Goal: Task Accomplishment & Management: Complete application form

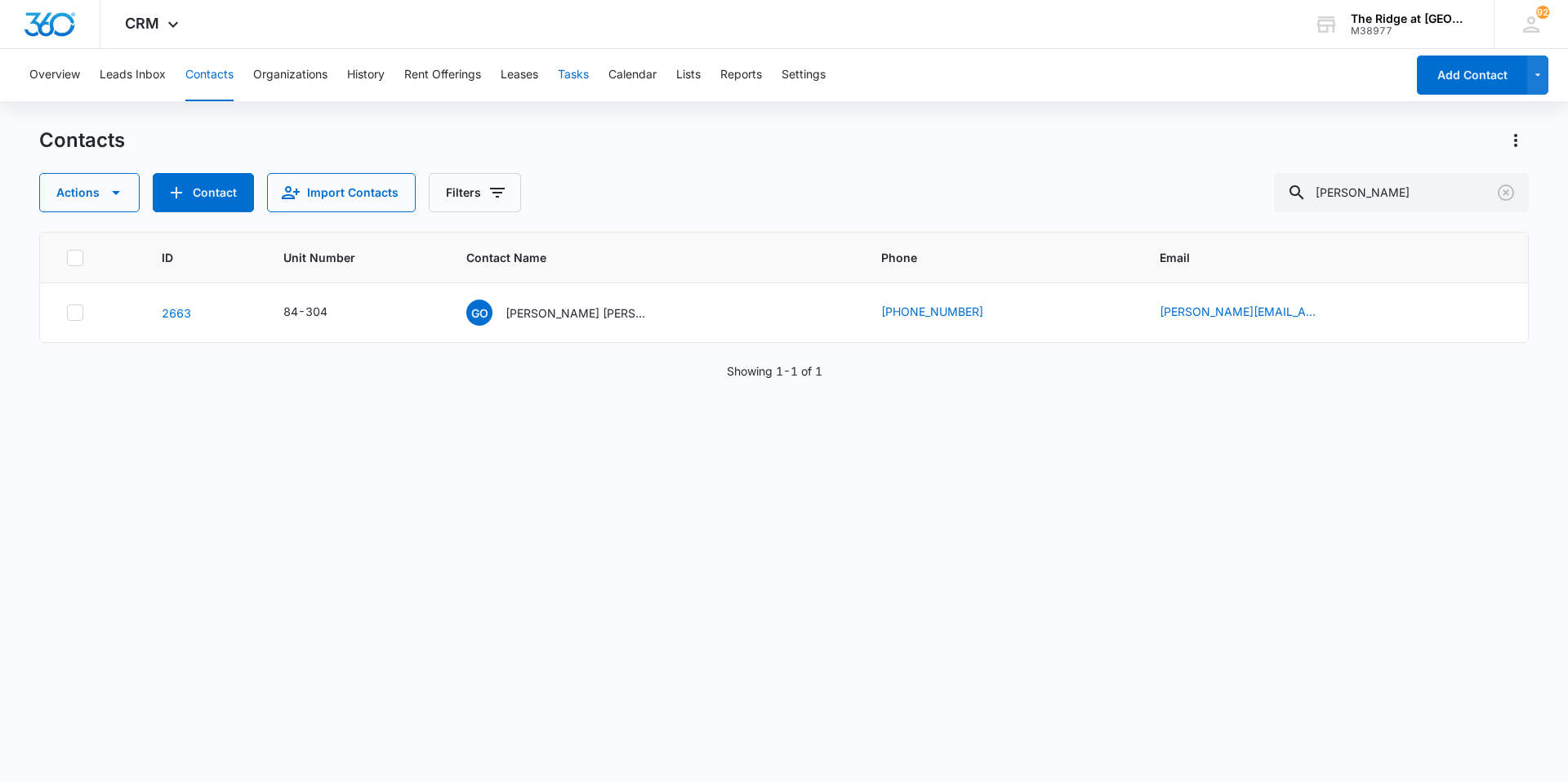
click at [568, 70] on button "Tasks" at bounding box center [573, 75] width 31 height 52
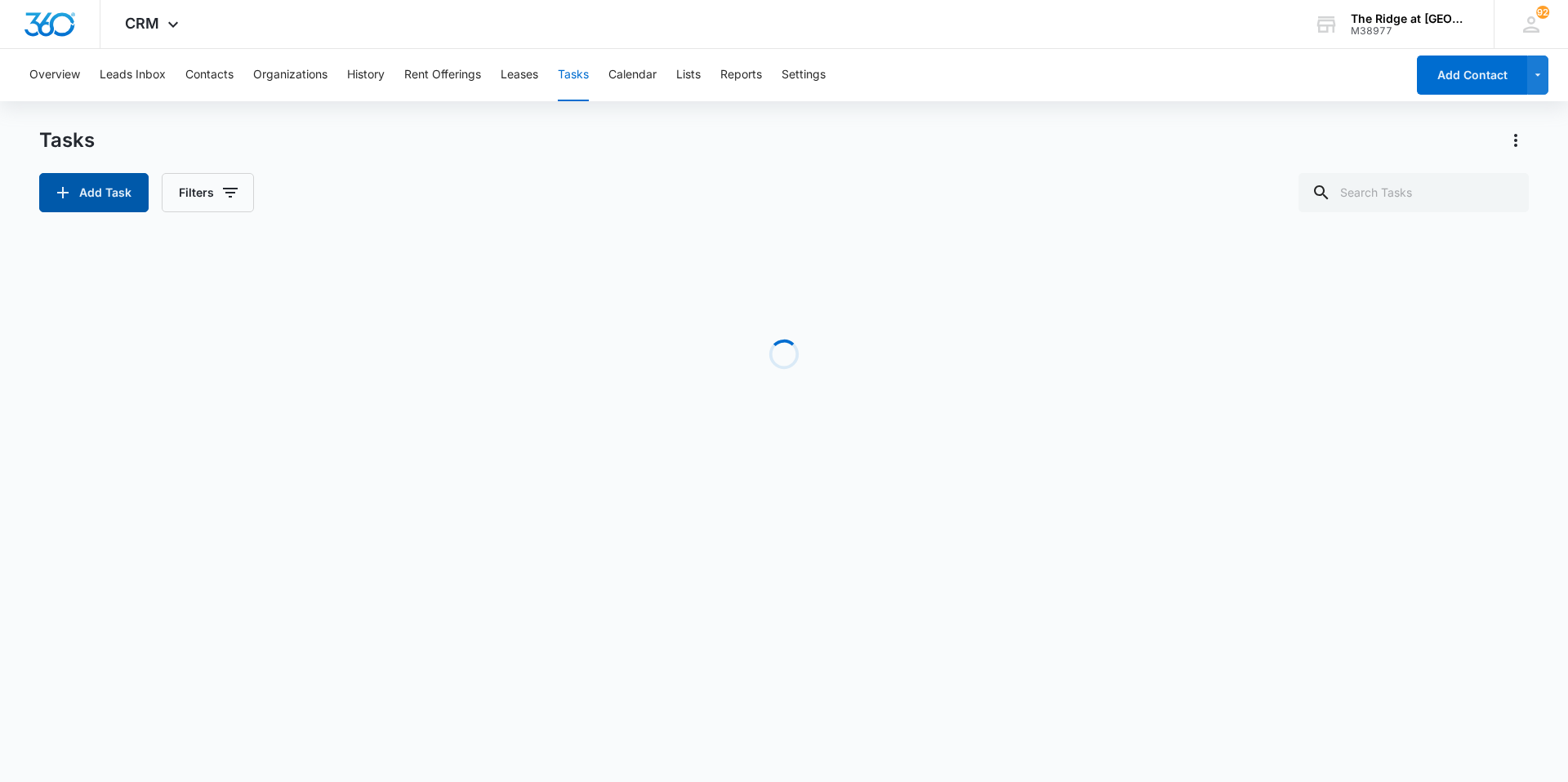
click at [91, 186] on button "Add Task" at bounding box center [94, 192] width 110 height 39
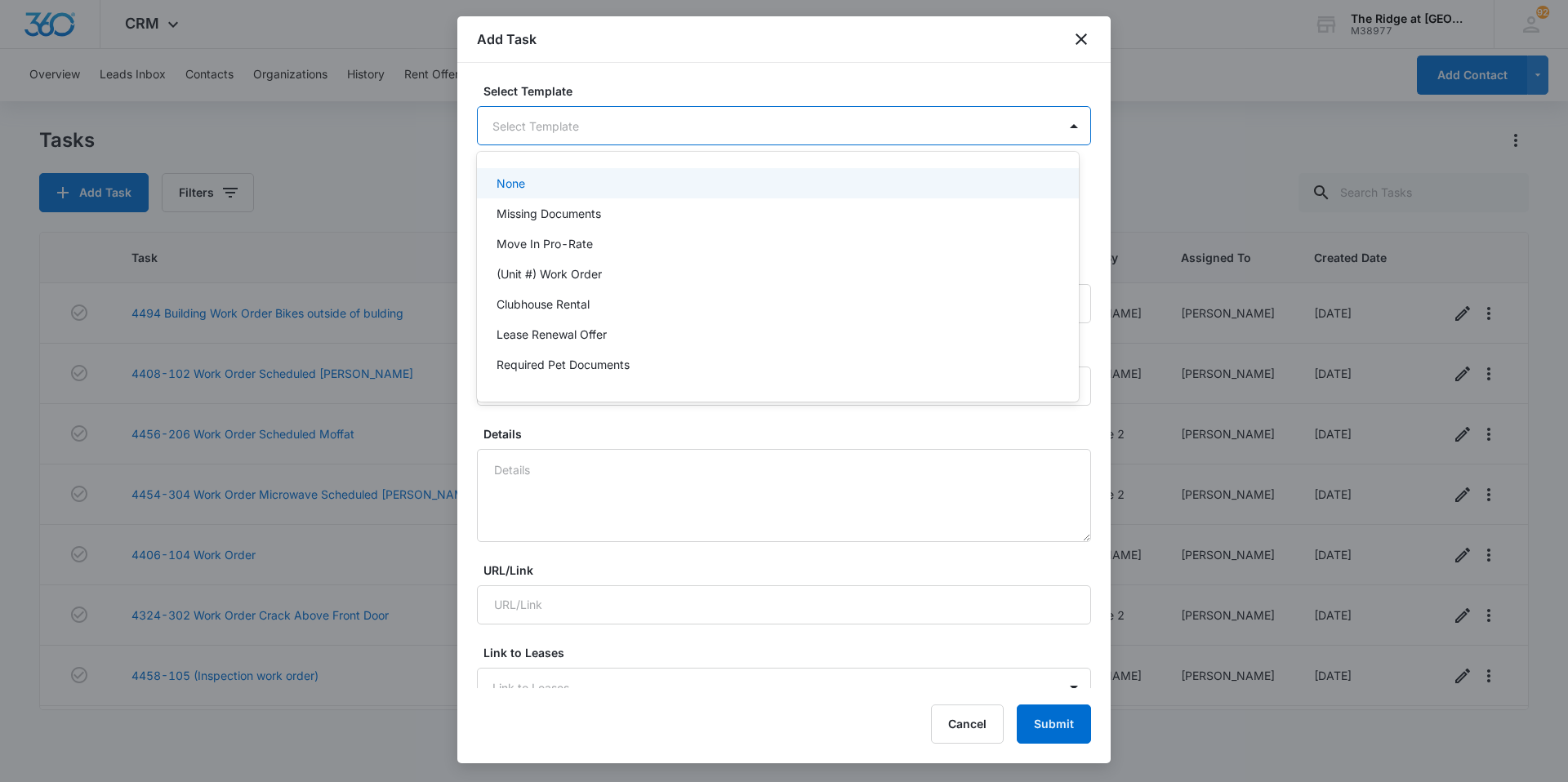
click at [584, 121] on body "CRM Apps Reputation Websites Forms CRM Email Social Content Intelligence Files …" at bounding box center [784, 391] width 1568 height 782
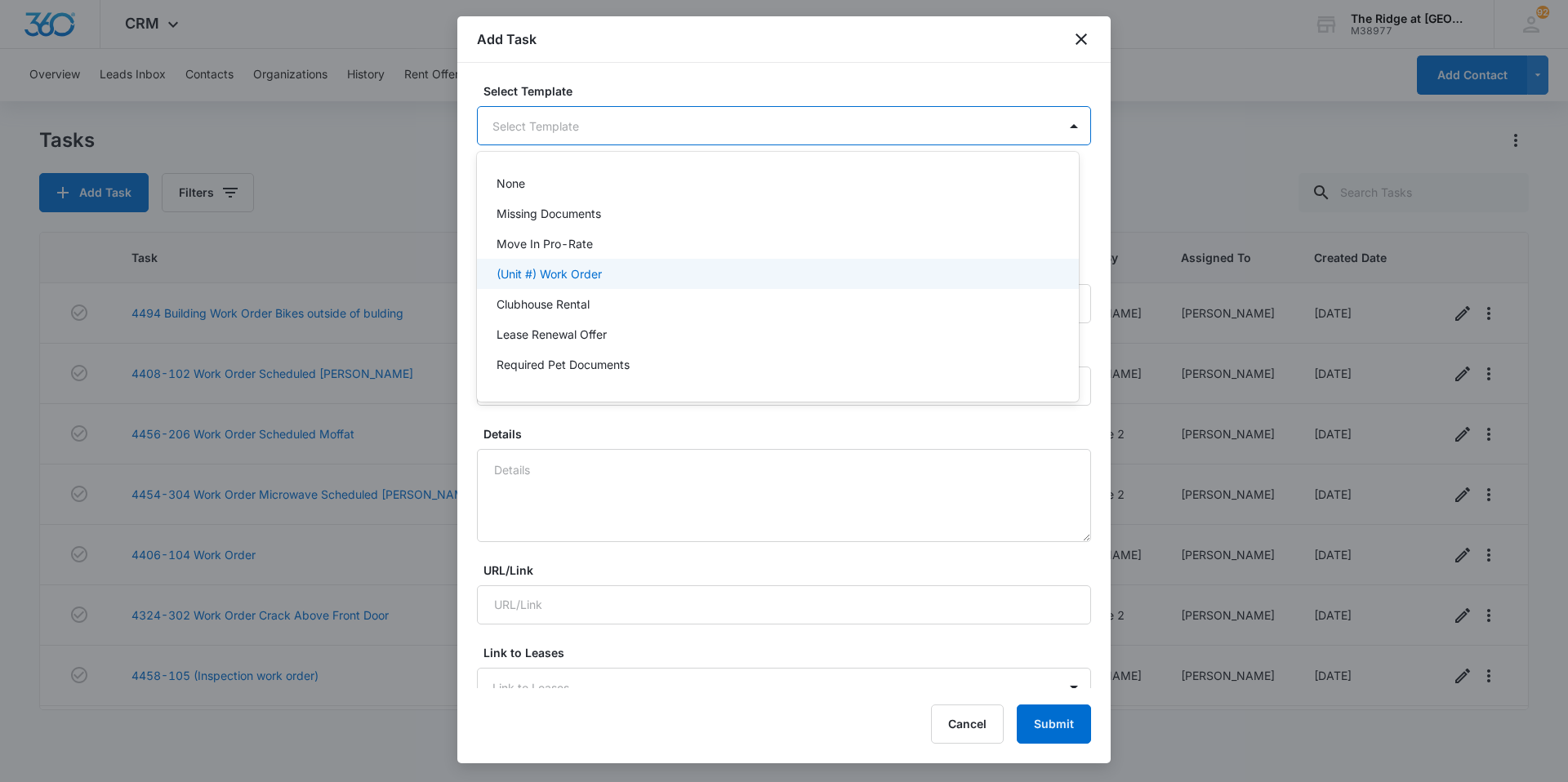
click at [576, 264] on div "(Unit #) Work Order" at bounding box center [777, 273] width 602 height 30
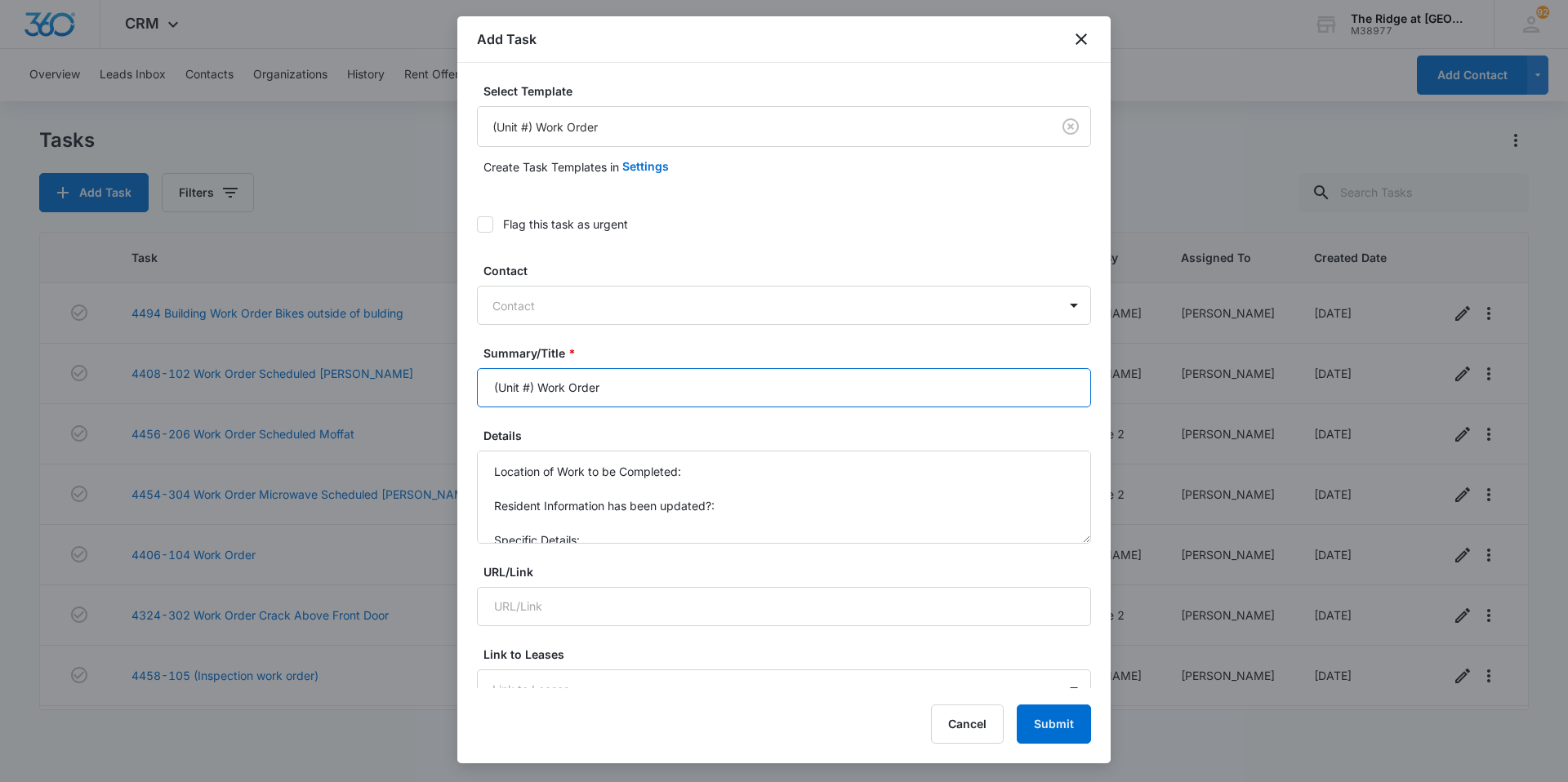
click at [543, 398] on input "(Unit #) Work Order" at bounding box center [783, 388] width 614 height 39
drag, startPoint x: 674, startPoint y: 384, endPoint x: 580, endPoint y: 387, distance: 94.0
click at [580, 387] on input "4408-Garage 1 Work Order" at bounding box center [783, 388] width 614 height 39
type input "4408-Garage 1"
drag, startPoint x: 574, startPoint y: 526, endPoint x: 479, endPoint y: 449, distance: 122.3
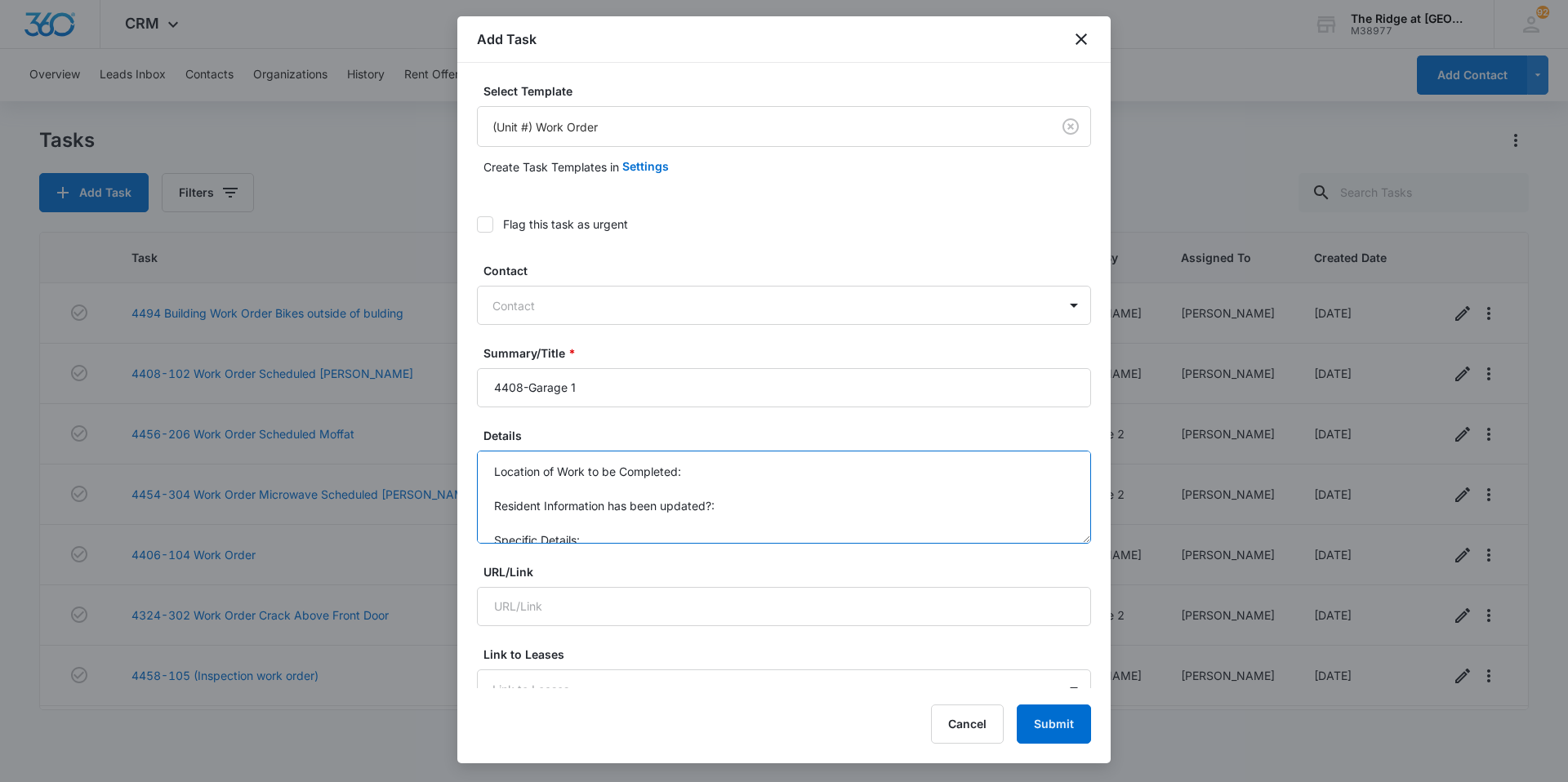
click at [479, 449] on div "Details Location of Work to be Completed: Resident Information has been updated…" at bounding box center [783, 485] width 614 height 117
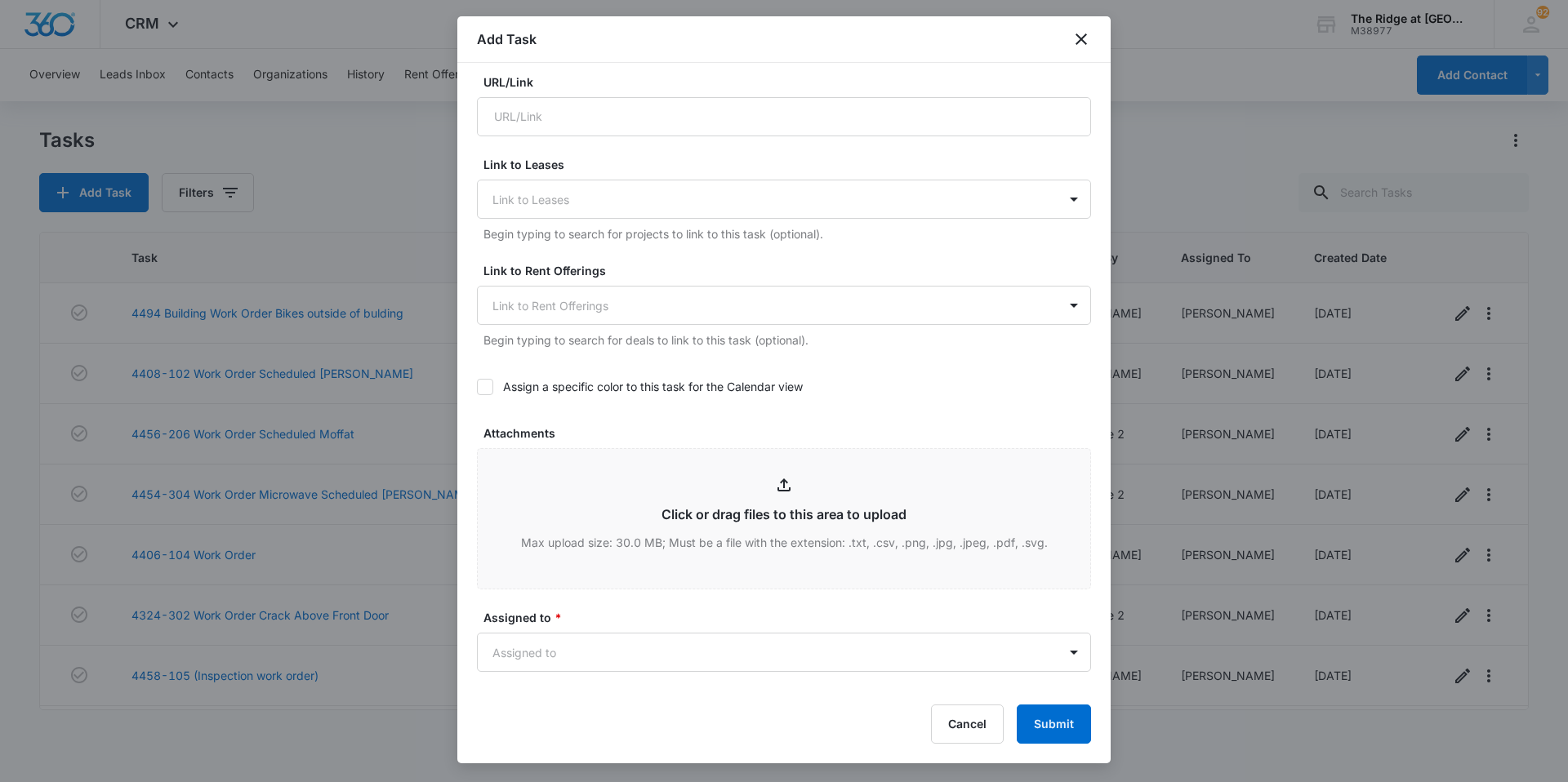
scroll to position [882, 0]
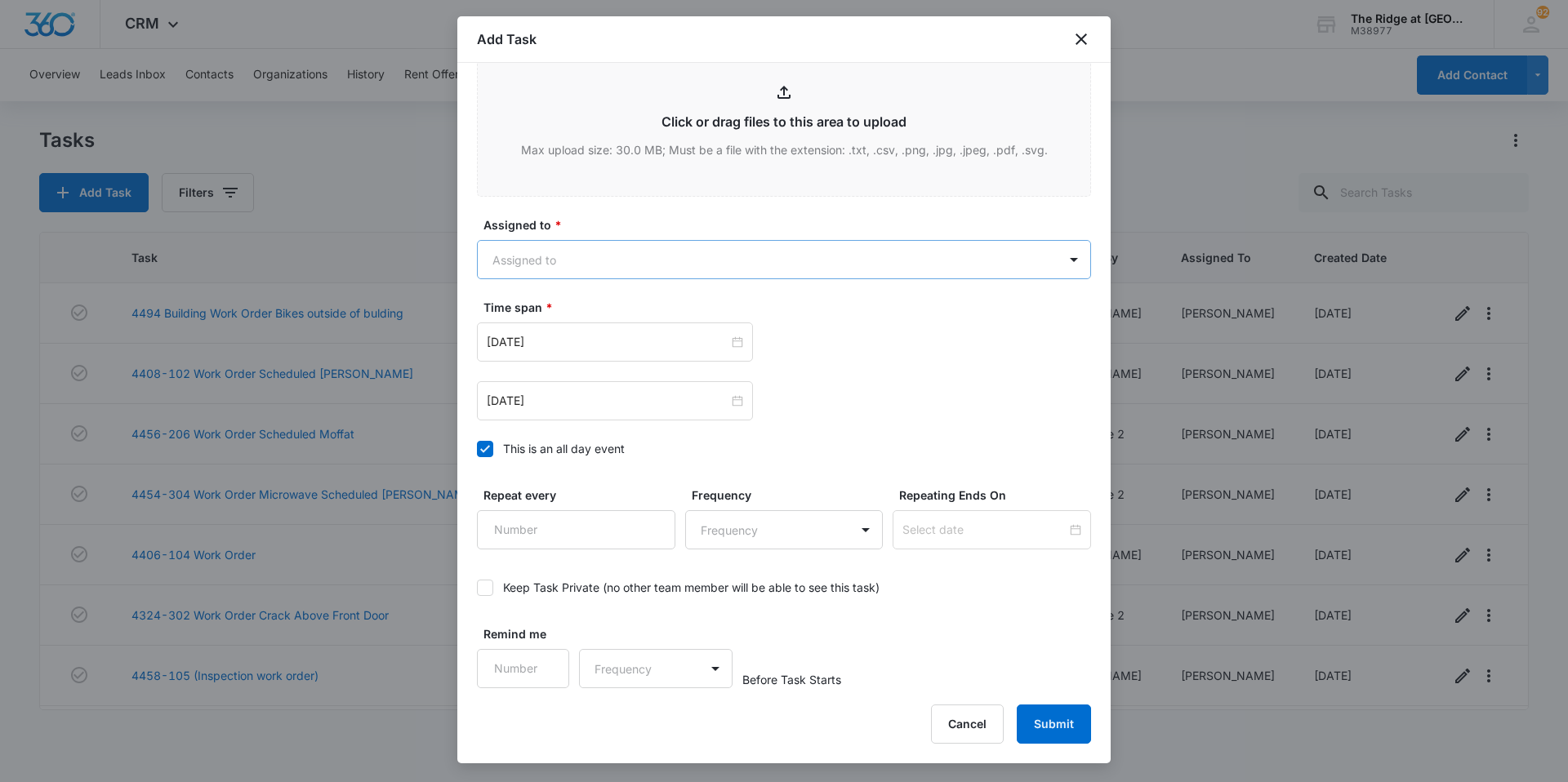
type textarea "Garage needs emptied, cleaned, and reset for new tenant takeover."
click at [555, 271] on body "CRM Apps Reputation Websites Forms CRM Email Social Content Intelligence Files …" at bounding box center [784, 391] width 1568 height 782
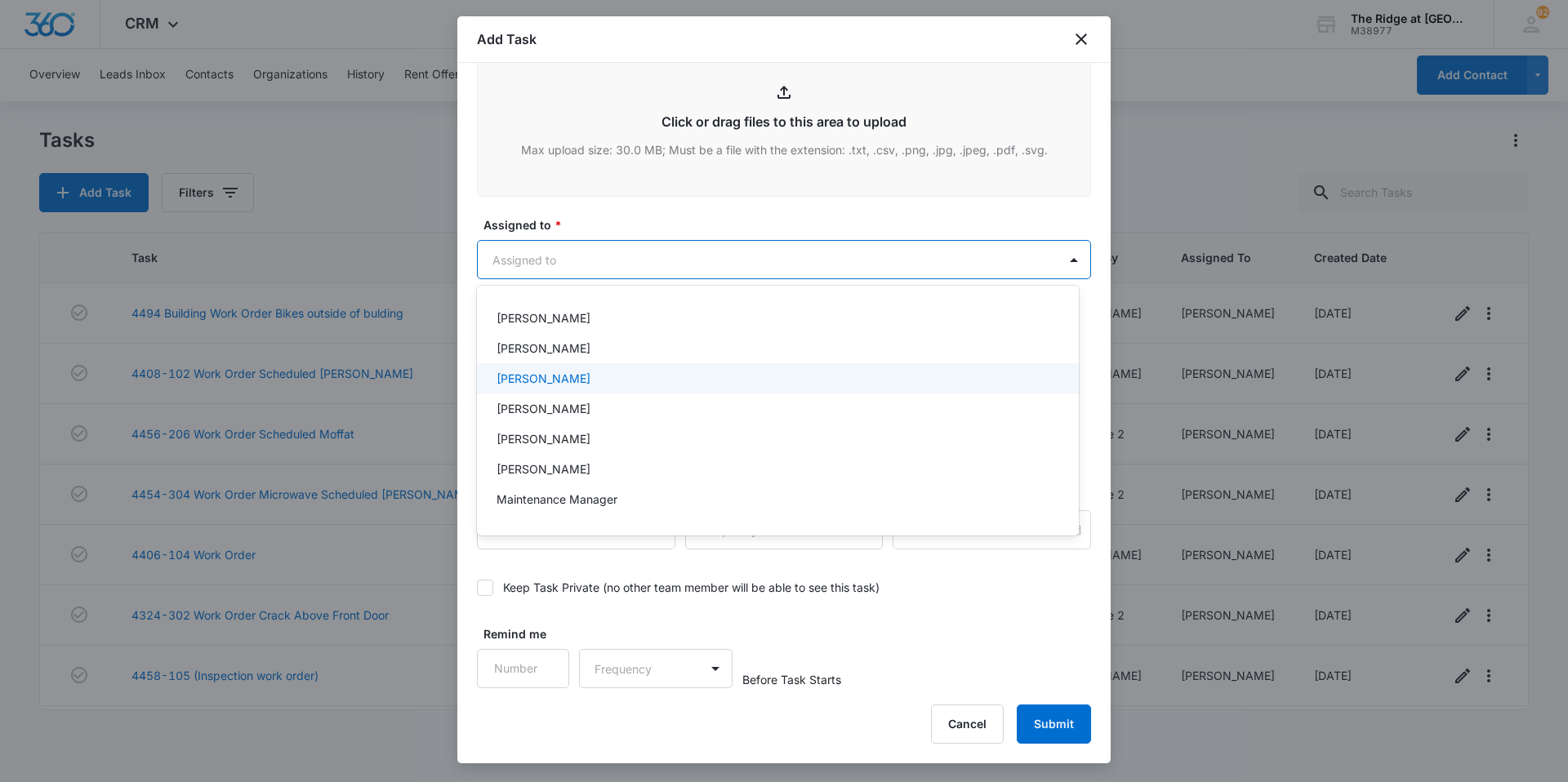
scroll to position [175, 0]
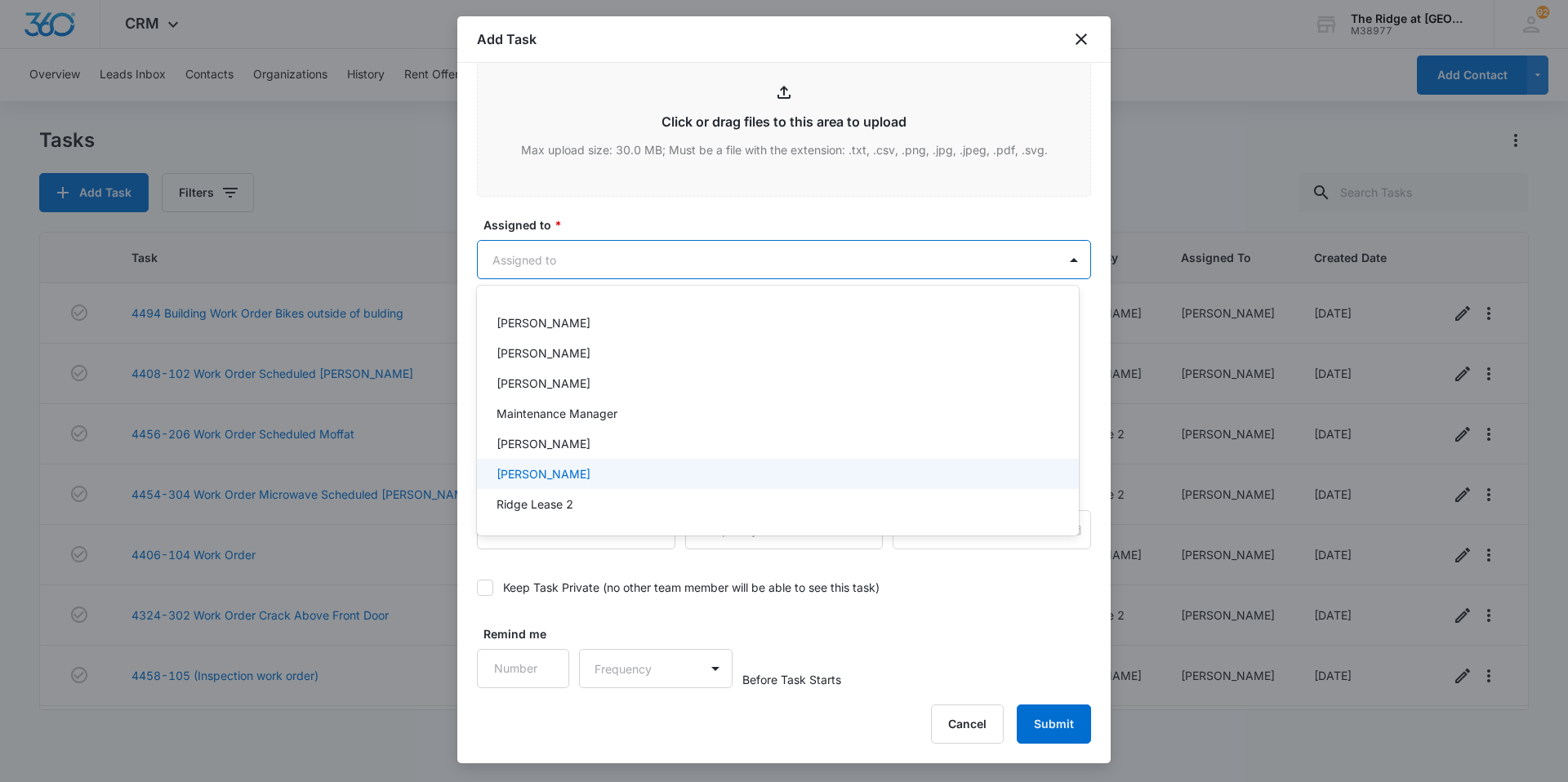
click at [549, 469] on p "[PERSON_NAME]" at bounding box center [543, 474] width 94 height 17
click at [653, 224] on div at bounding box center [784, 391] width 1568 height 782
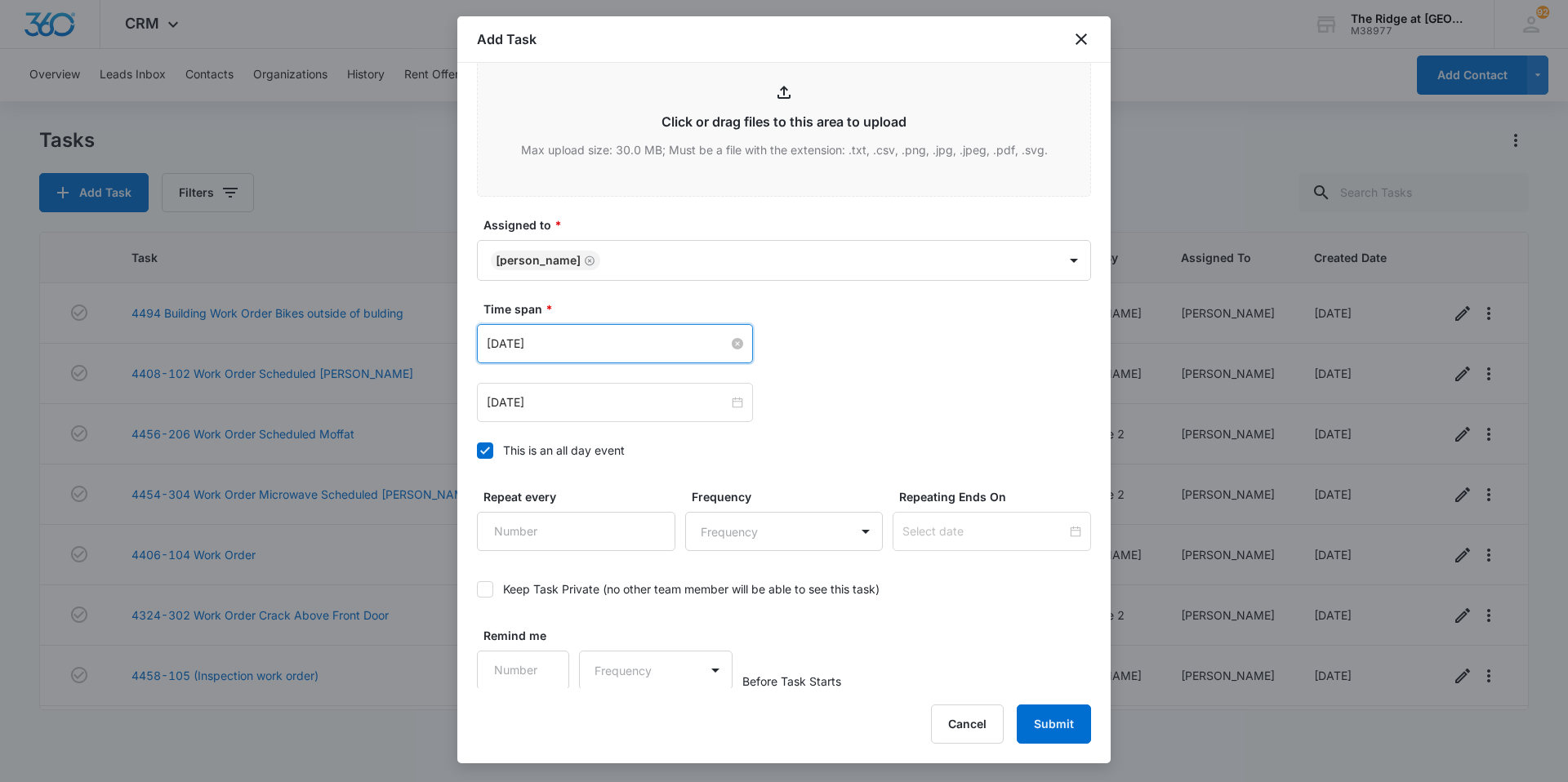
click at [602, 340] on input "[DATE]" at bounding box center [608, 343] width 242 height 18
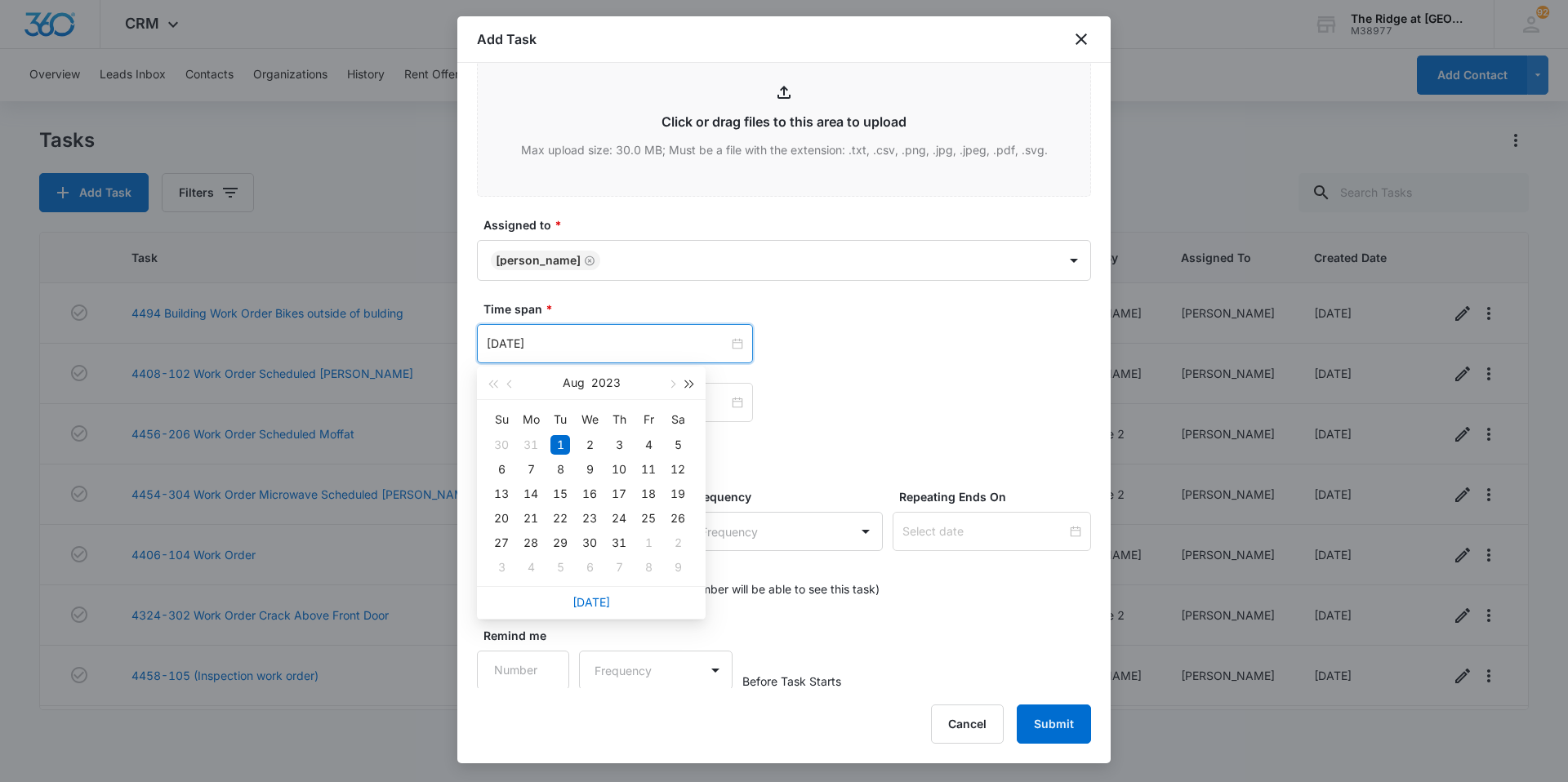
click at [693, 380] on button "button" at bounding box center [690, 383] width 18 height 32
click at [674, 384] on span "button" at bounding box center [672, 385] width 9 height 9
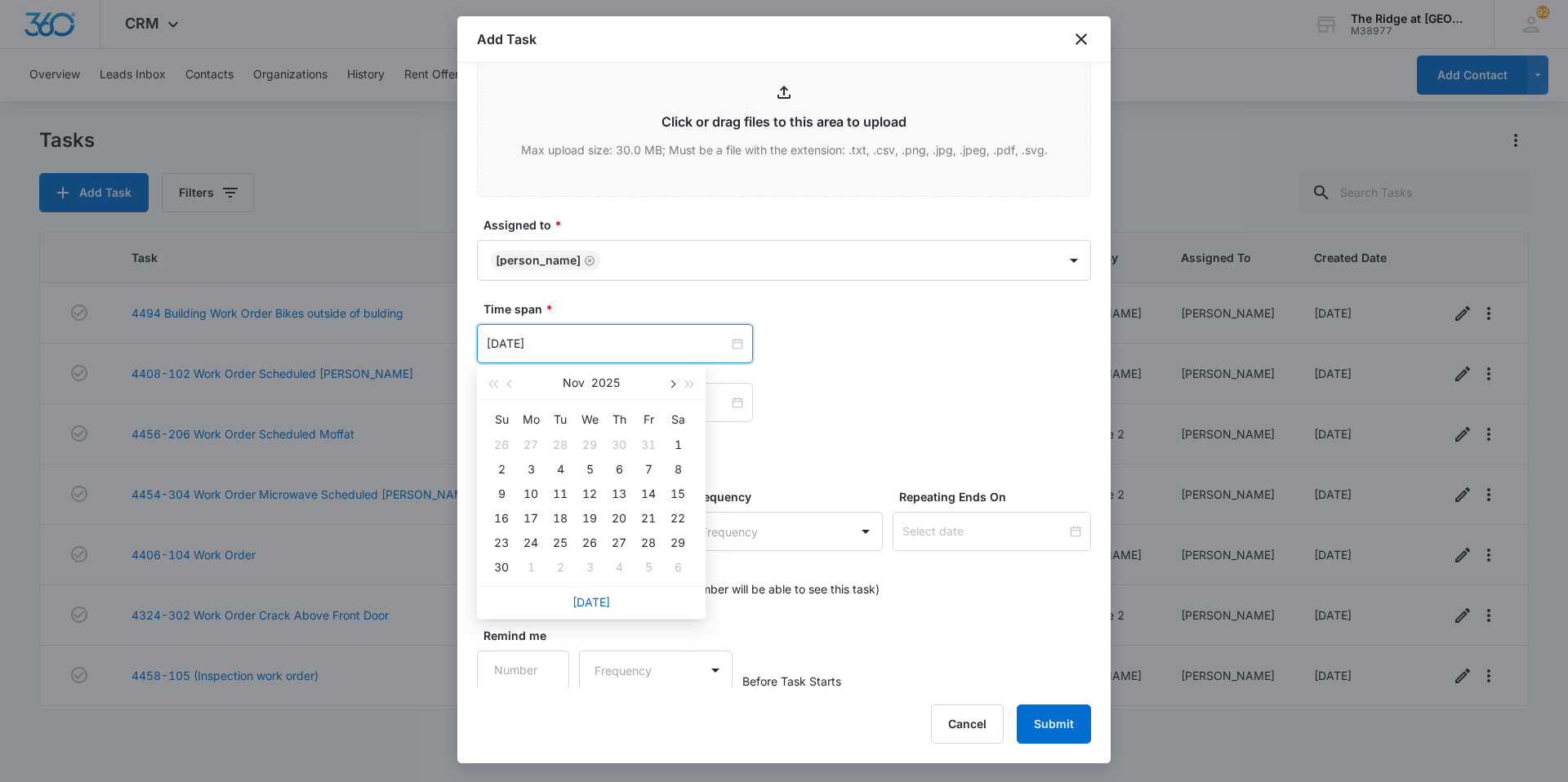
click at [674, 384] on span "button" at bounding box center [672, 385] width 9 height 9
click at [511, 379] on button "button" at bounding box center [510, 383] width 18 height 32
click at [512, 380] on button "button" at bounding box center [510, 383] width 18 height 32
type input "[DATE]"
click at [529, 468] on div "6" at bounding box center [530, 469] width 20 height 20
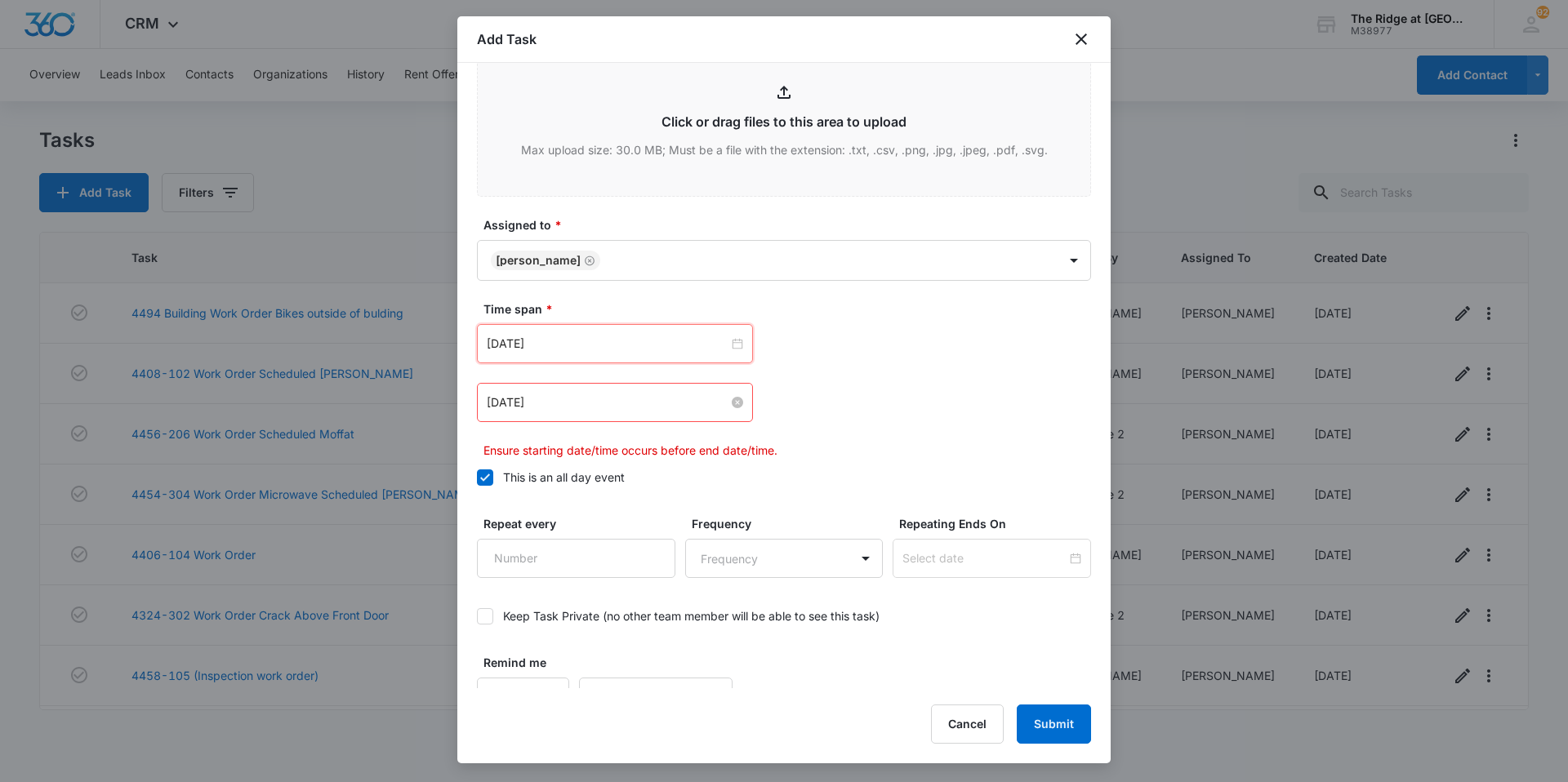
click at [687, 409] on input "[DATE]" at bounding box center [608, 402] width 242 height 18
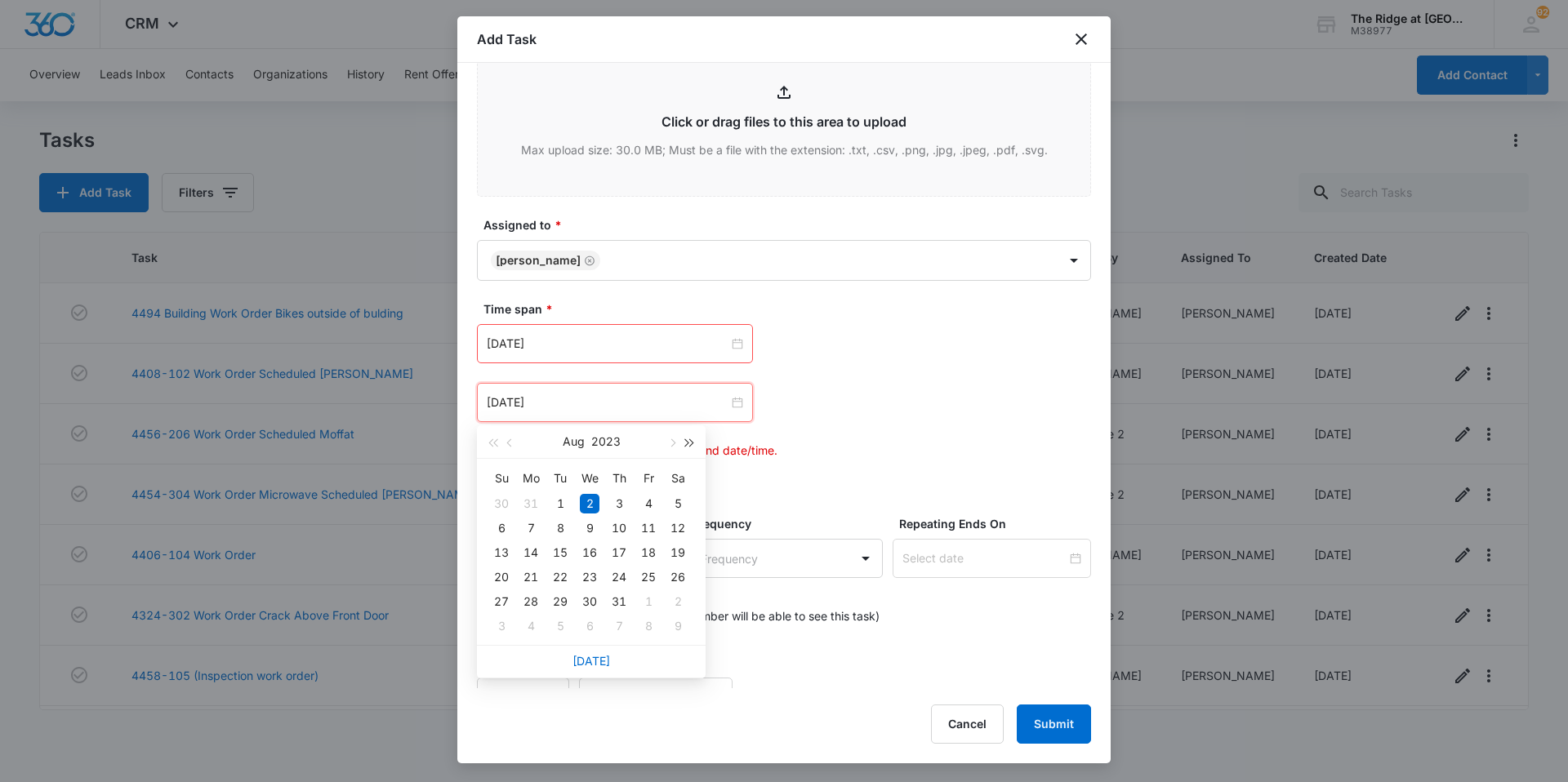
click at [692, 438] on button "button" at bounding box center [690, 442] width 18 height 32
click at [692, 439] on button "button" at bounding box center [690, 442] width 18 height 32
click at [667, 446] on button "button" at bounding box center [671, 442] width 18 height 32
type input "[DATE]"
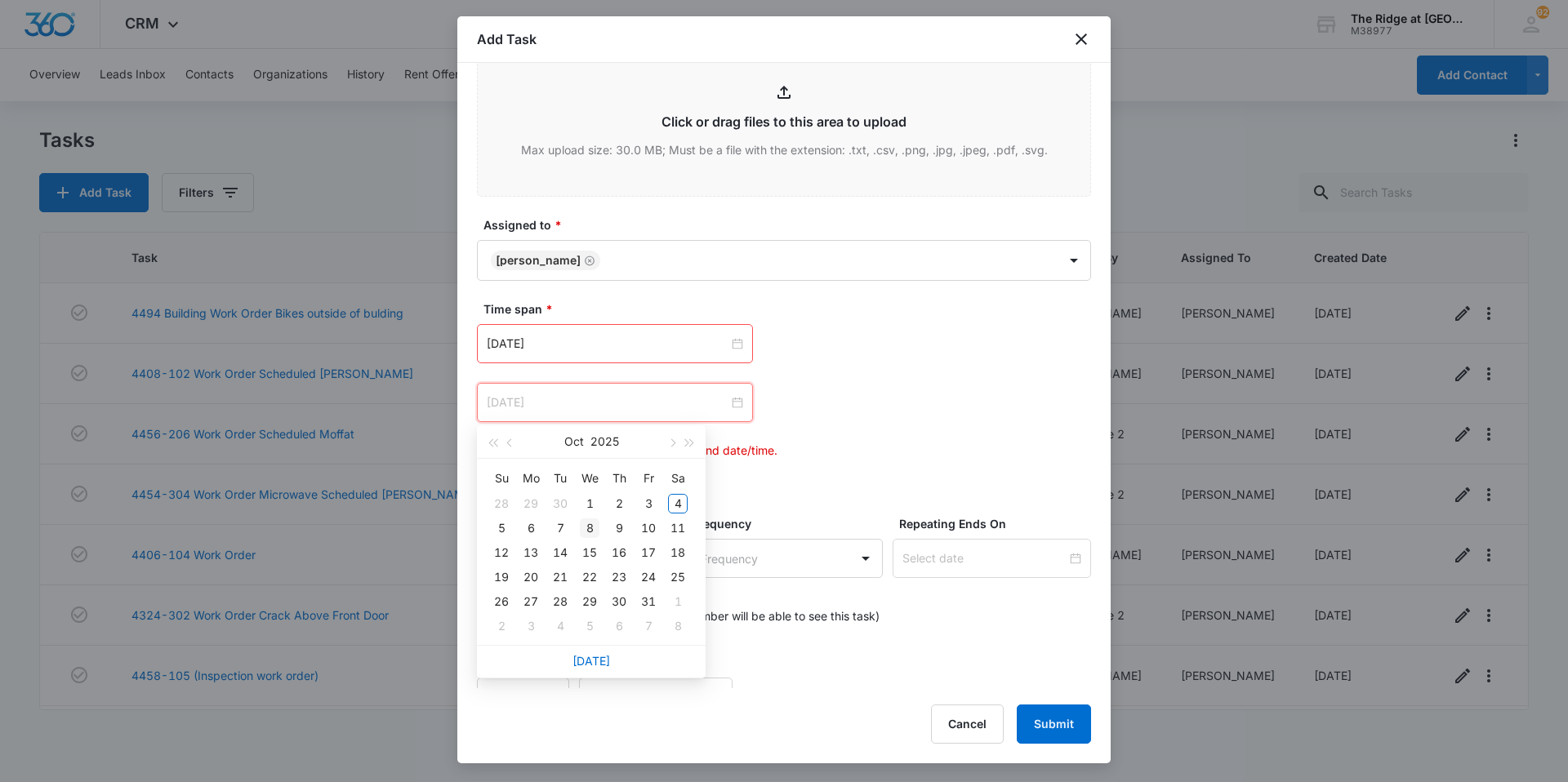
click at [585, 527] on div "8" at bounding box center [589, 528] width 20 height 20
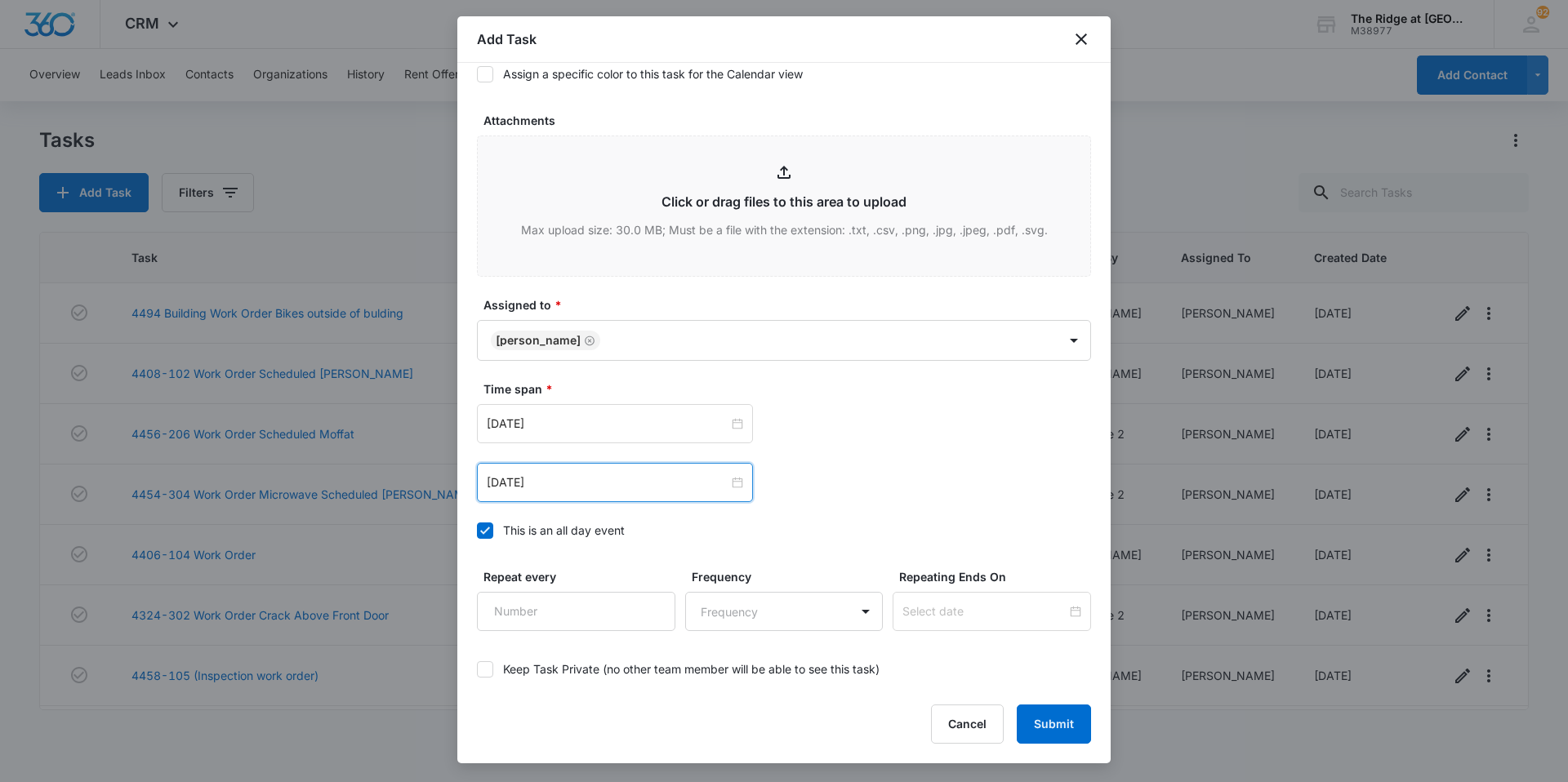
scroll to position [394, 0]
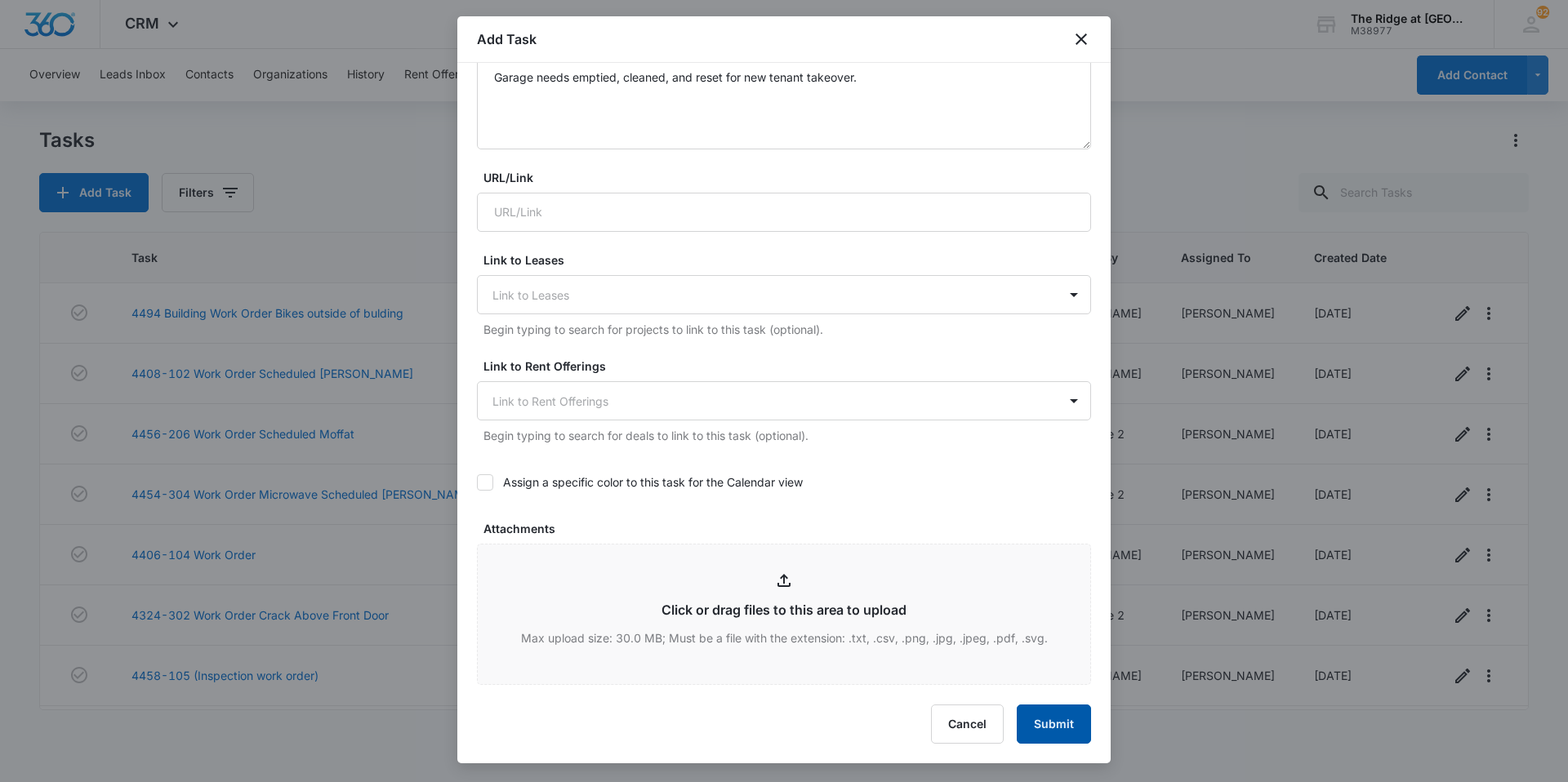
click at [1070, 737] on button "Submit" at bounding box center [1053, 724] width 74 height 39
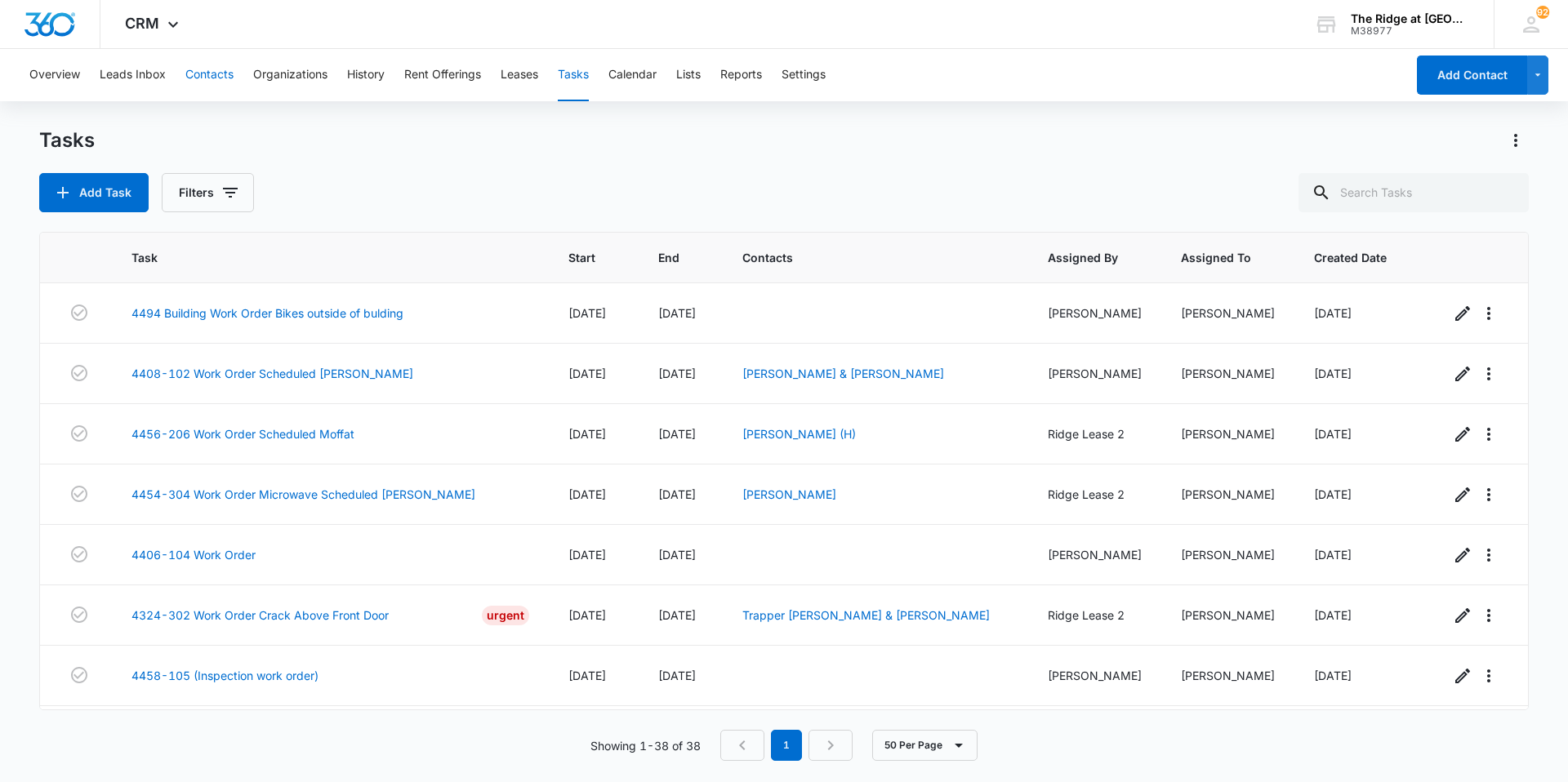
click at [194, 85] on button "Contacts" at bounding box center [209, 75] width 49 height 52
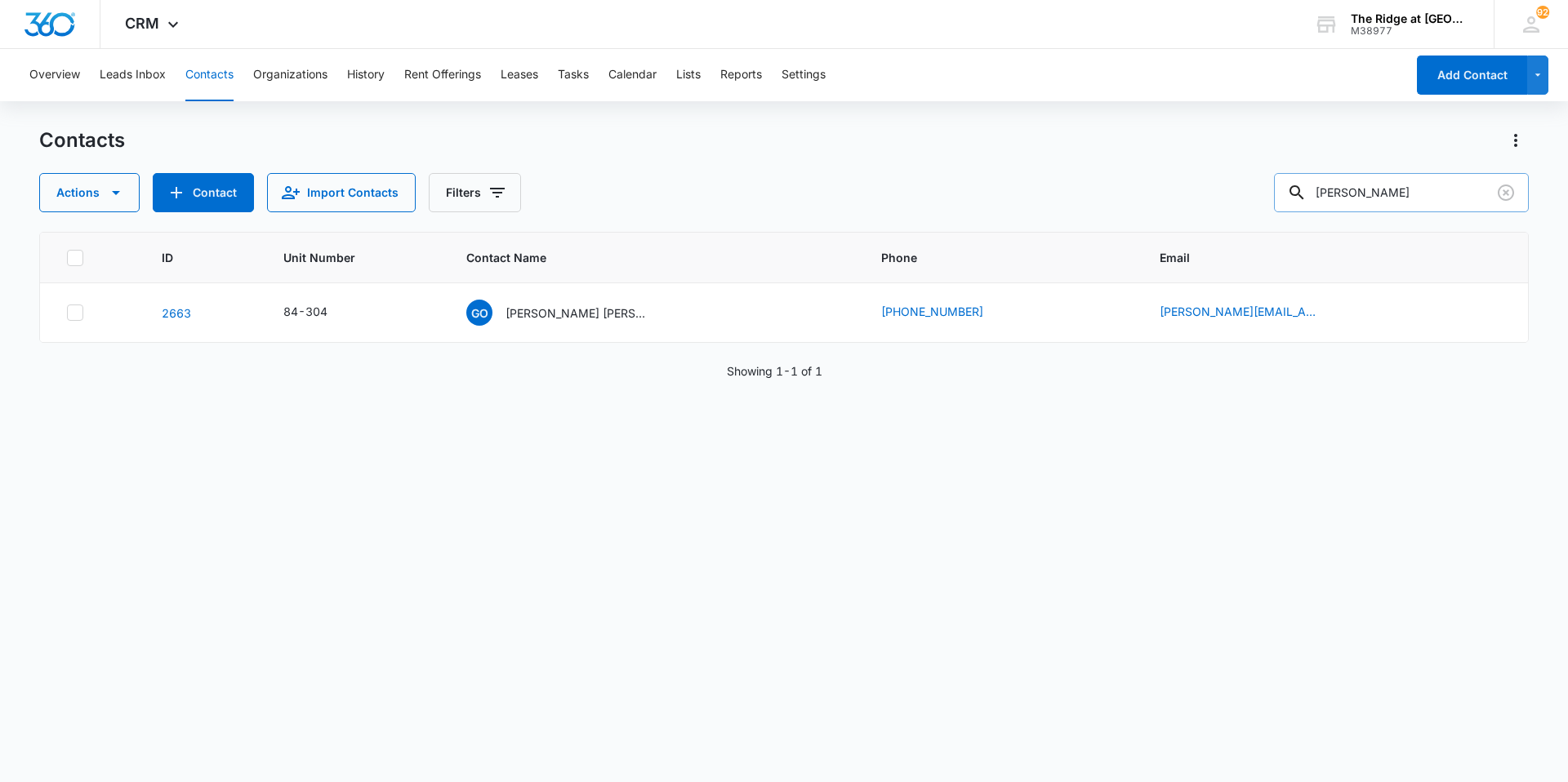
drag, startPoint x: 1399, startPoint y: 194, endPoint x: 1295, endPoint y: 197, distance: 104.0
click at [1295, 197] on input "[PERSON_NAME]" at bounding box center [1401, 192] width 255 height 39
type input "4338"
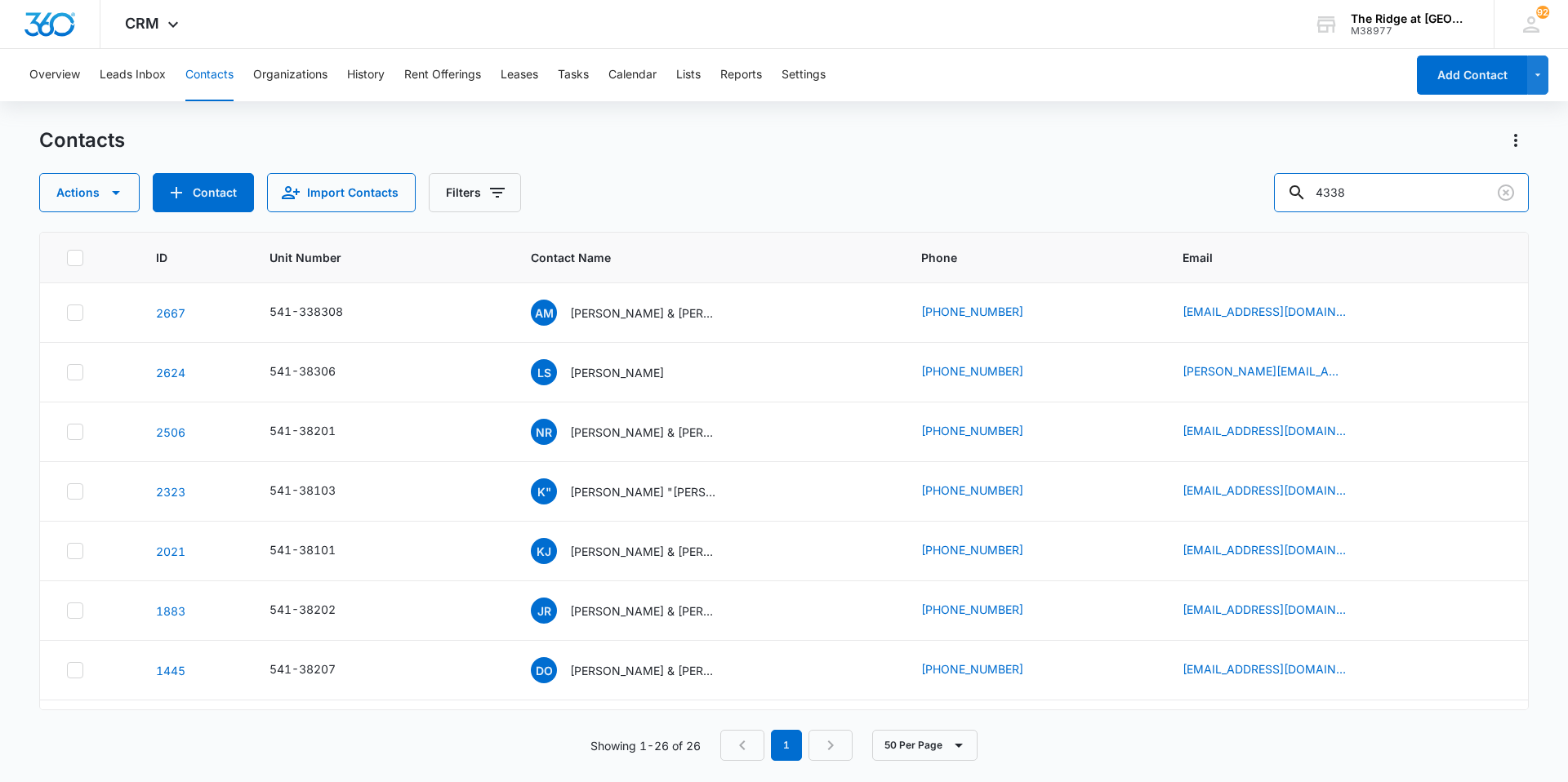
drag, startPoint x: 1394, startPoint y: 187, endPoint x: 1259, endPoint y: 201, distance: 135.7
click at [1259, 201] on div "Actions Contact Import Contacts Filters 4338" at bounding box center [784, 192] width 1490 height 39
type input "338206"
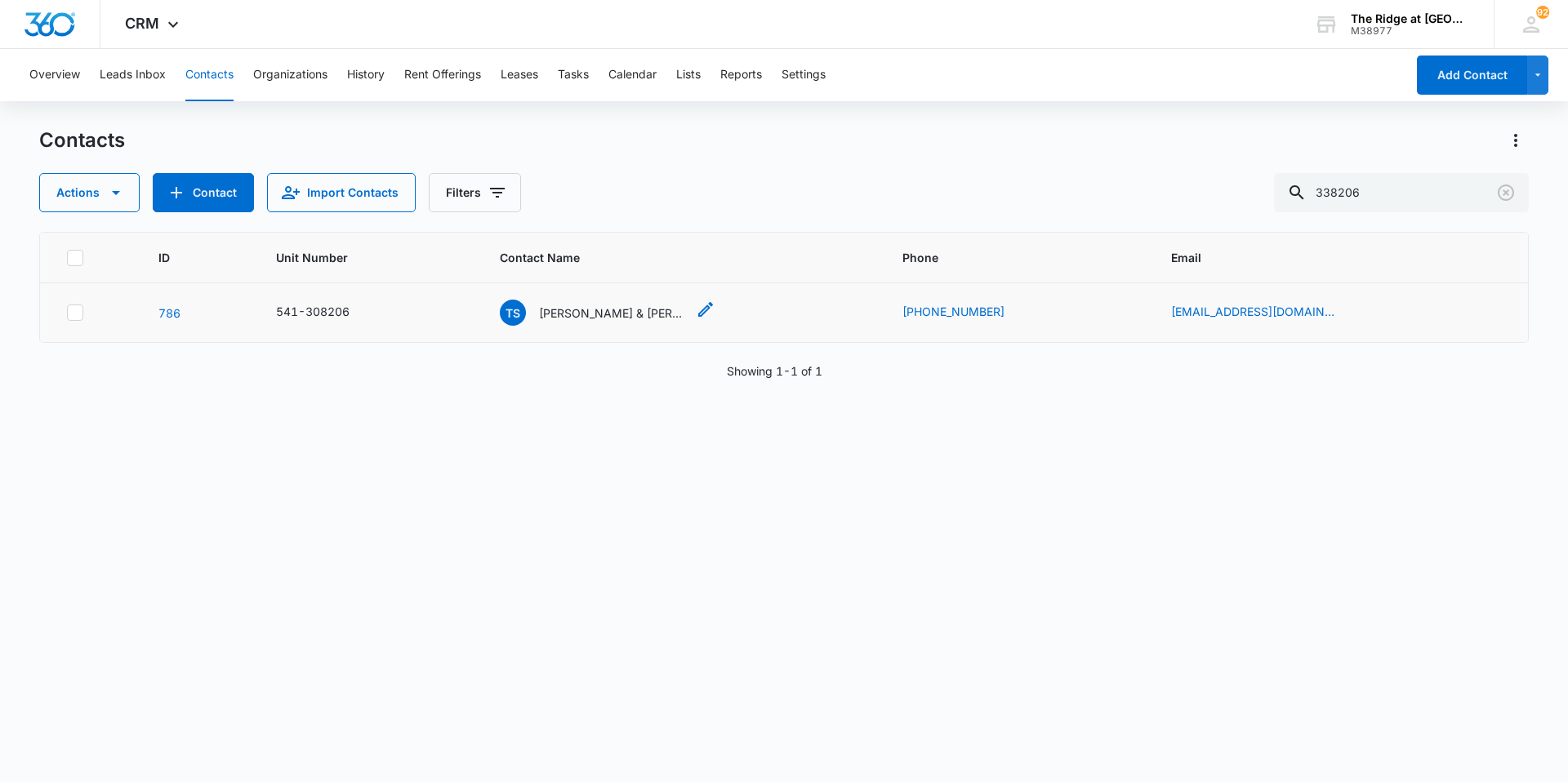
click at [613, 312] on p "[PERSON_NAME] & [PERSON_NAME]" at bounding box center [612, 313] width 147 height 17
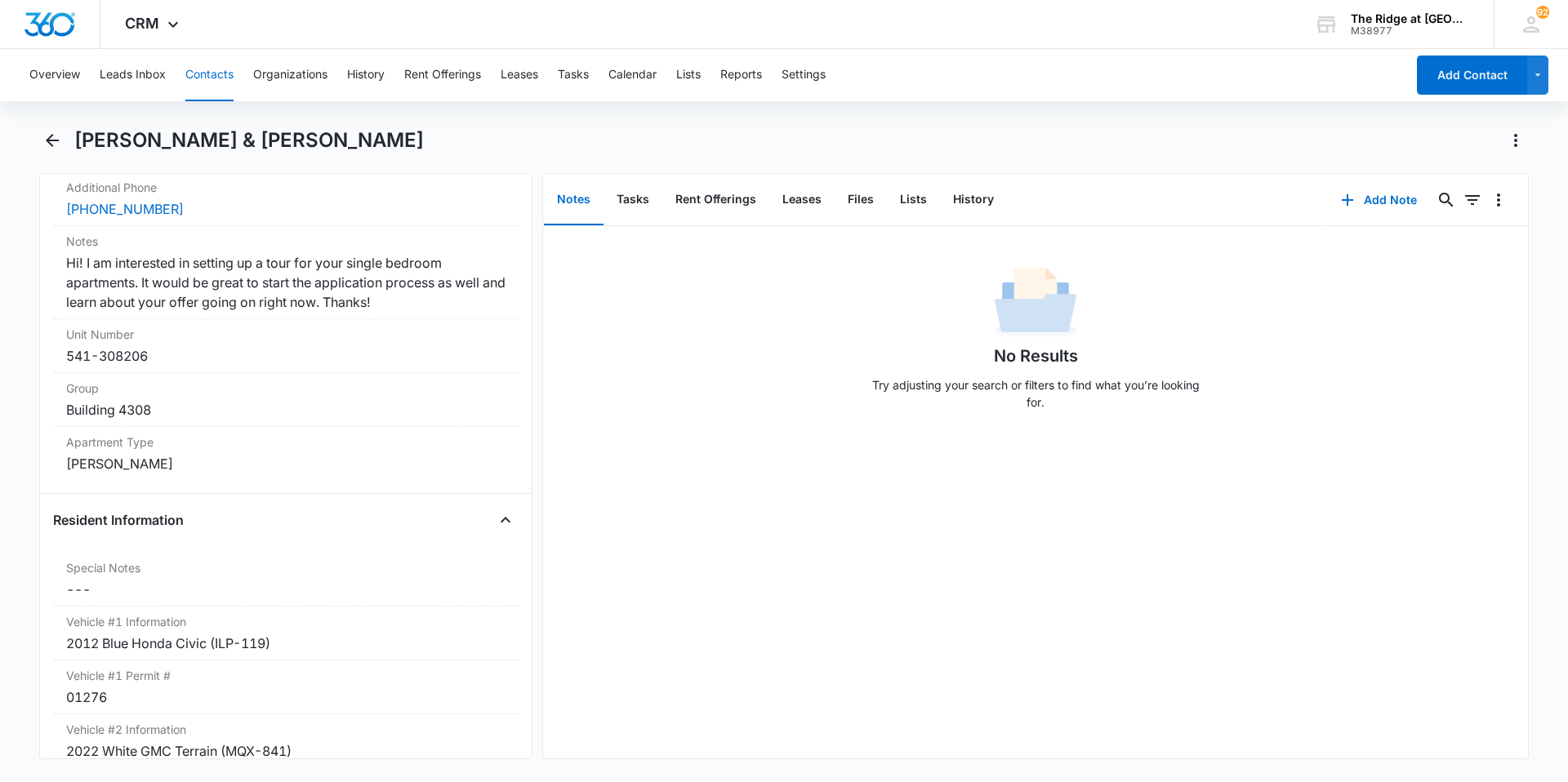
scroll to position [1470, 0]
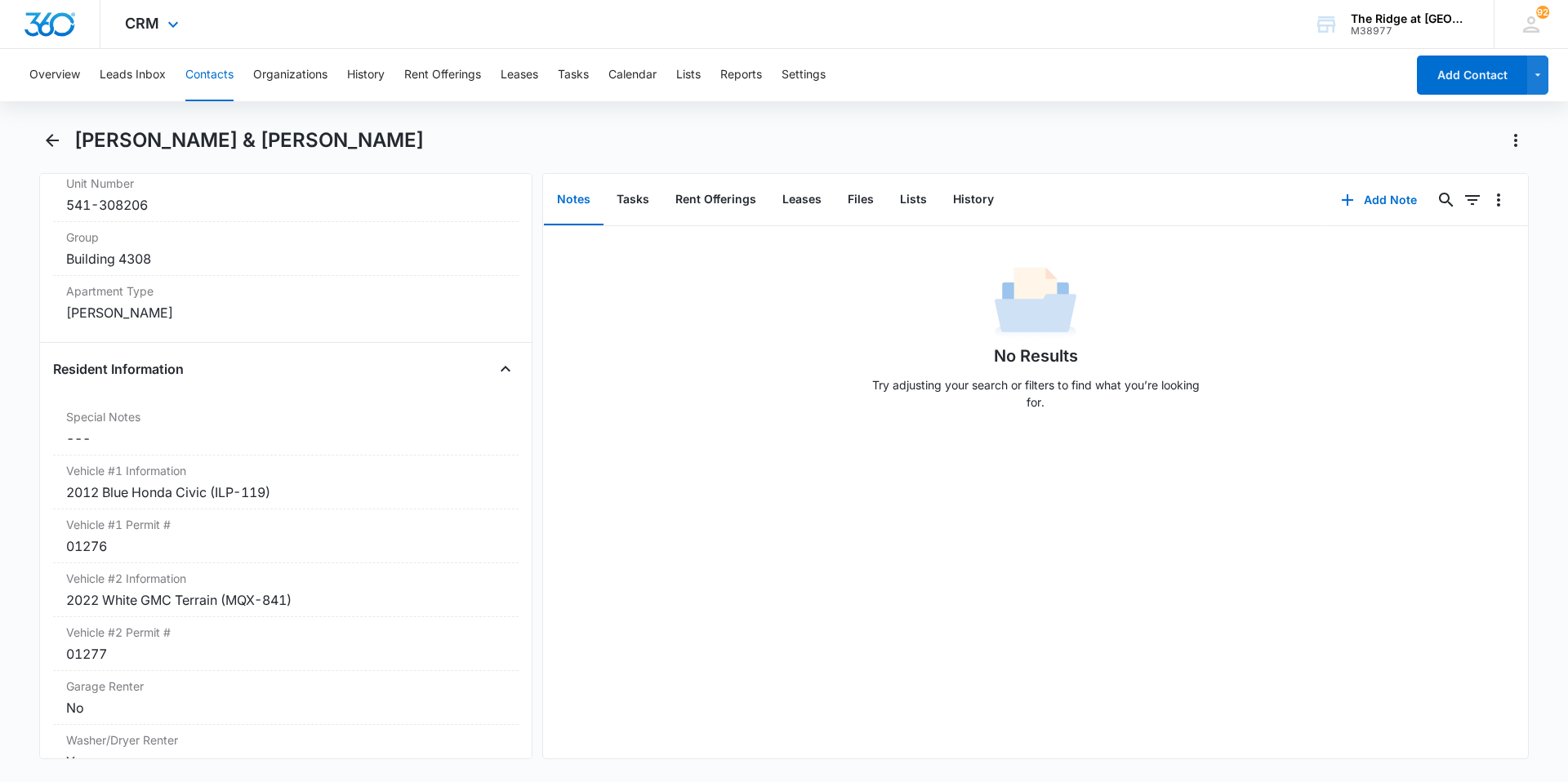
drag, startPoint x: 192, startPoint y: 74, endPoint x: 449, endPoint y: 49, distance: 258.2
click at [193, 74] on button "Contacts" at bounding box center [209, 75] width 49 height 52
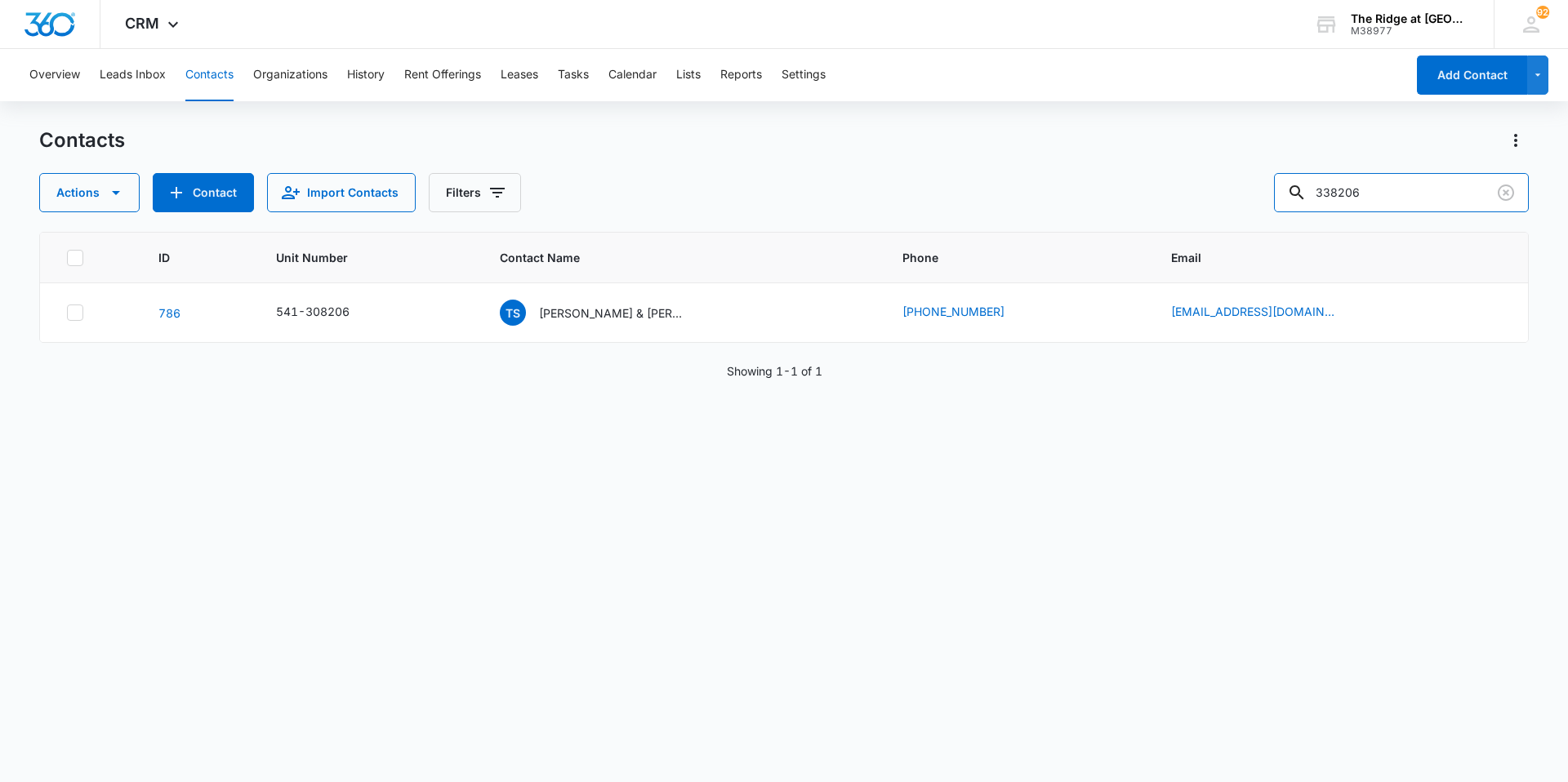
drag, startPoint x: 1413, startPoint y: 179, endPoint x: 1247, endPoint y: 218, distance: 170.5
click at [1251, 203] on div "Actions Contact Import Contacts Filters 338206" at bounding box center [784, 192] width 1490 height 39
paste input "541-38206"
type input "541-38206"
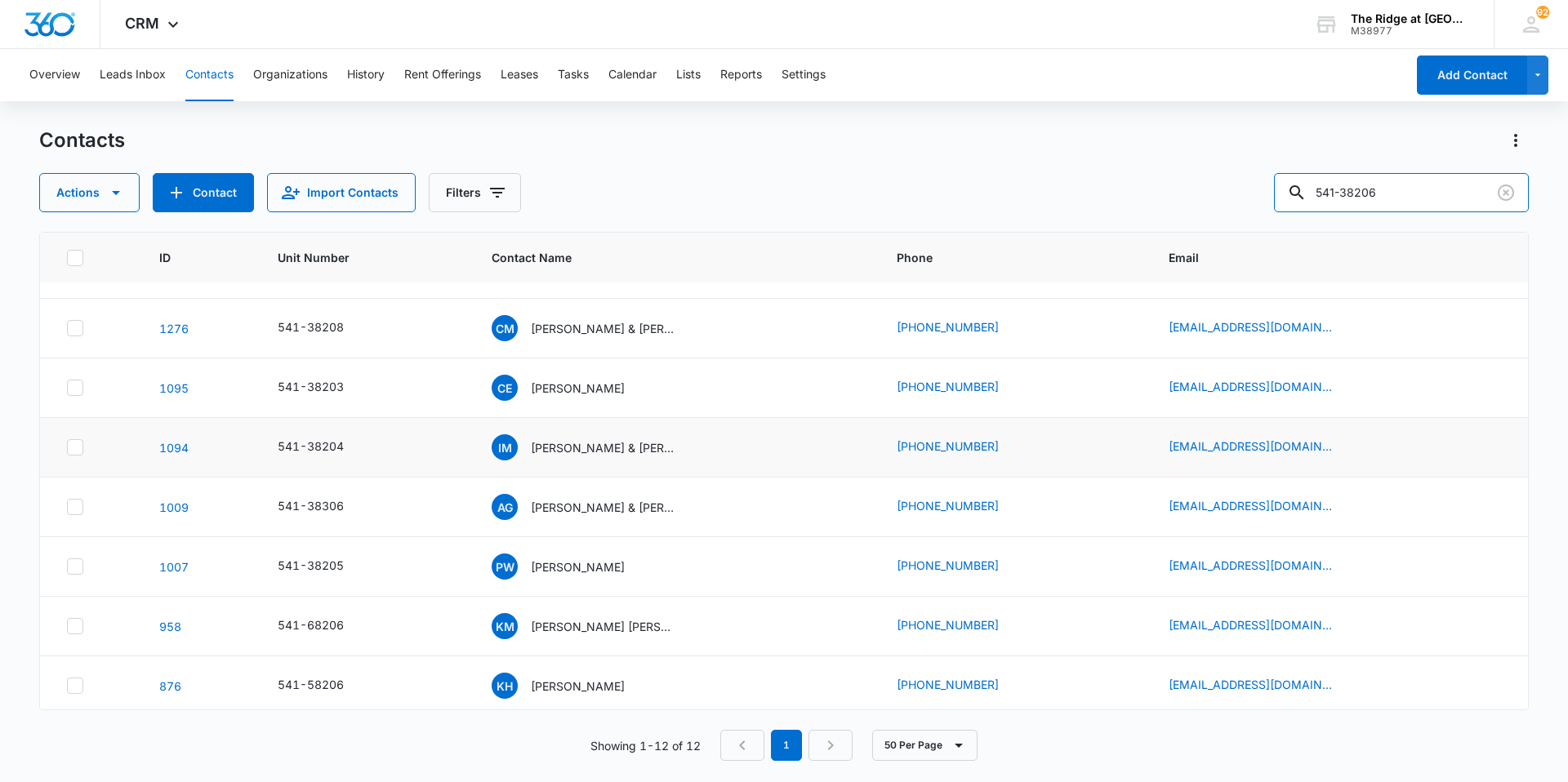
scroll to position [245, 0]
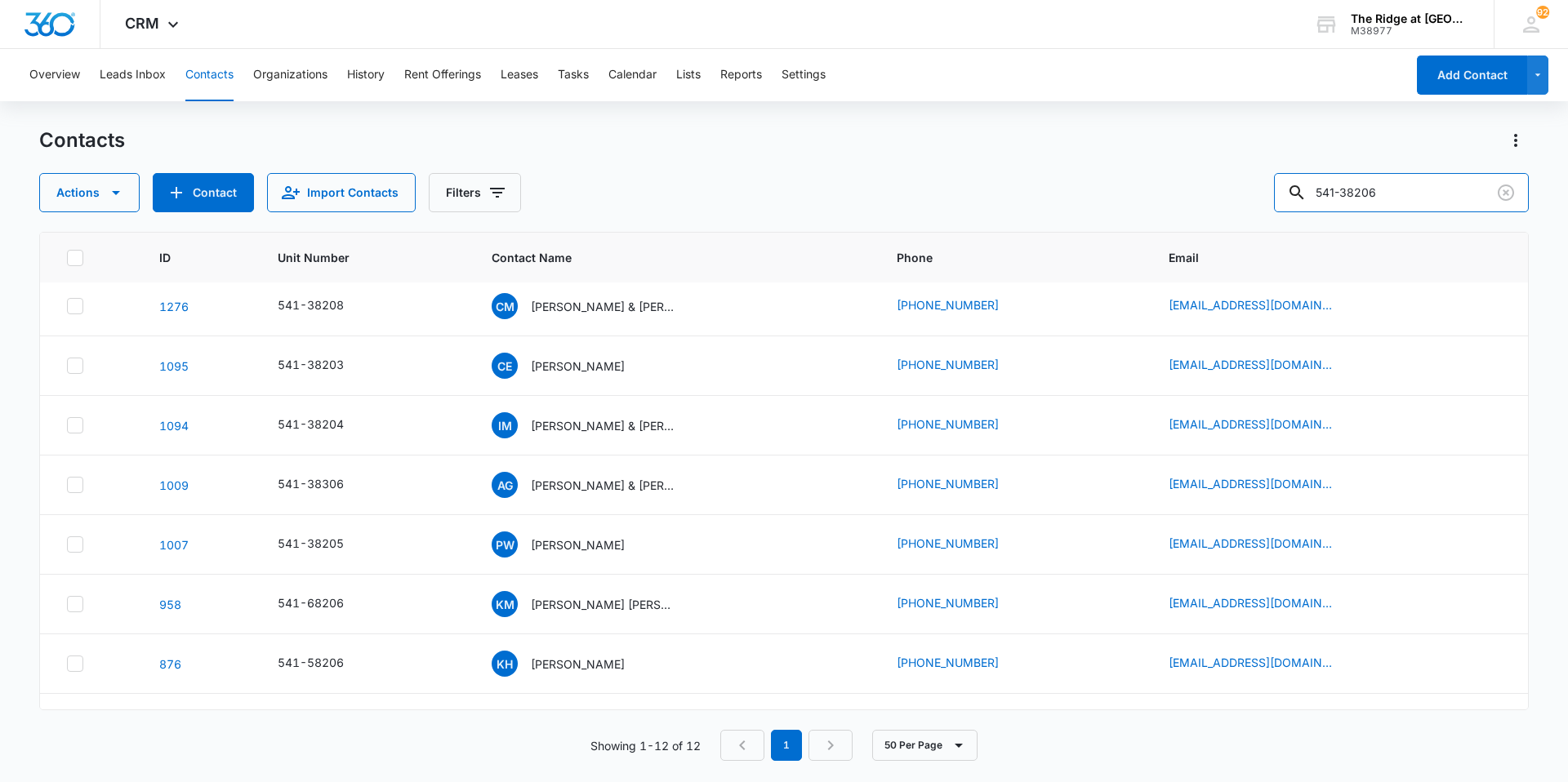
drag, startPoint x: 1405, startPoint y: 199, endPoint x: 1285, endPoint y: 201, distance: 120.0
click at [1285, 201] on div "Actions Contact Import Contacts Filters 541-38206" at bounding box center [784, 192] width 1490 height 39
type input "[PERSON_NAME]"
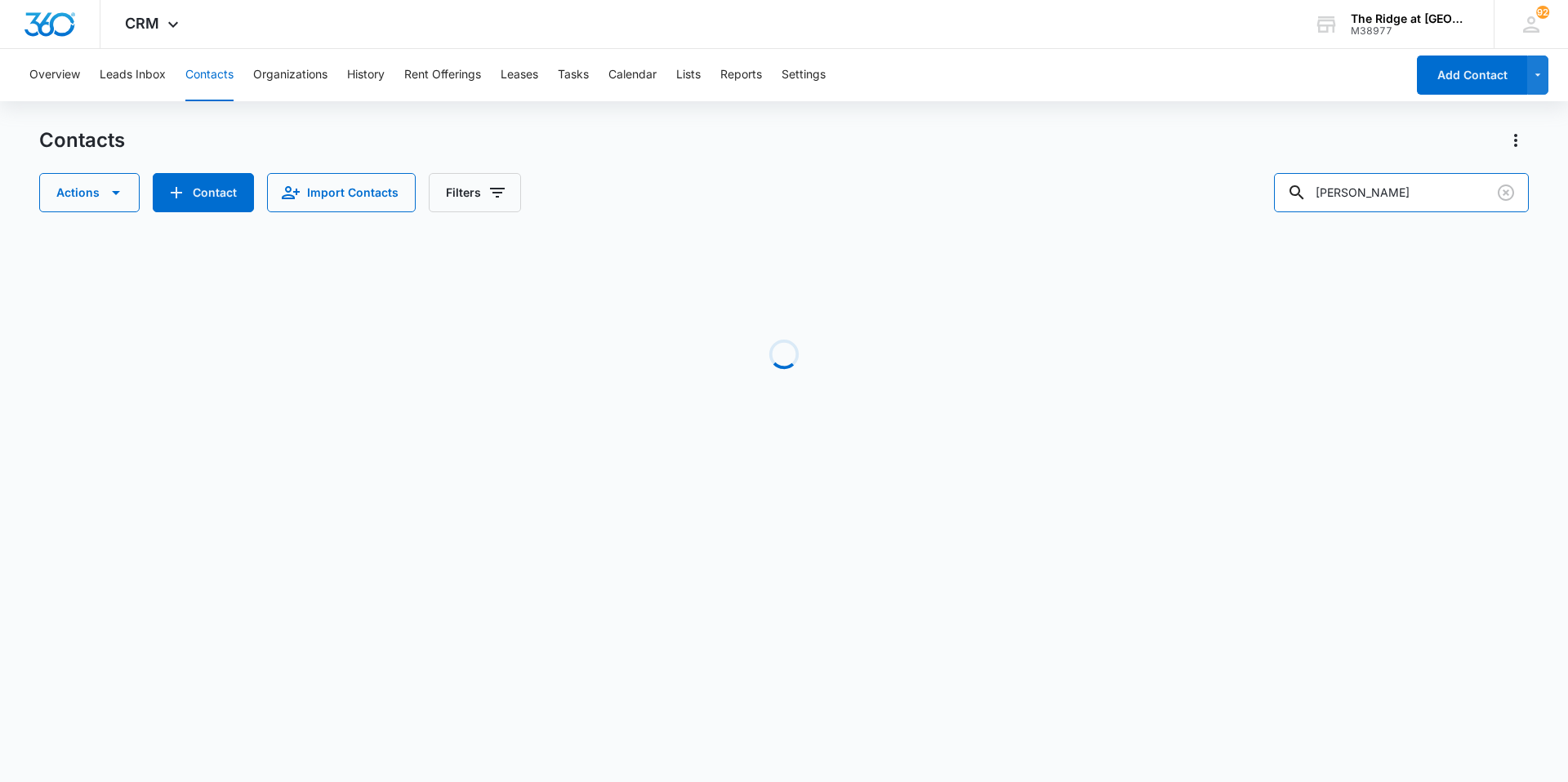
scroll to position [0, 0]
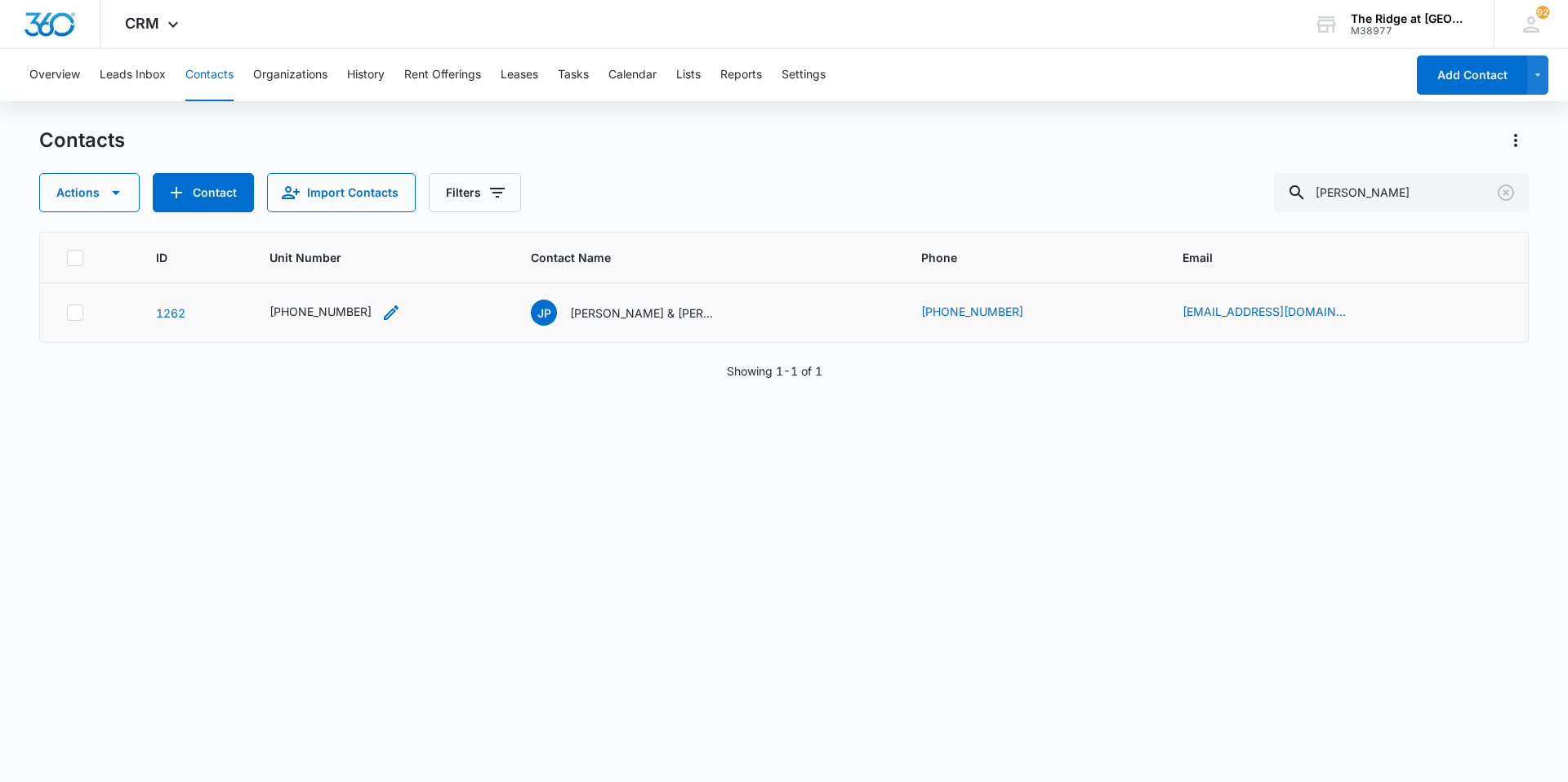
click at [377, 312] on div "[PHONE_NUMBER]" at bounding box center [335, 312] width 131 height 20
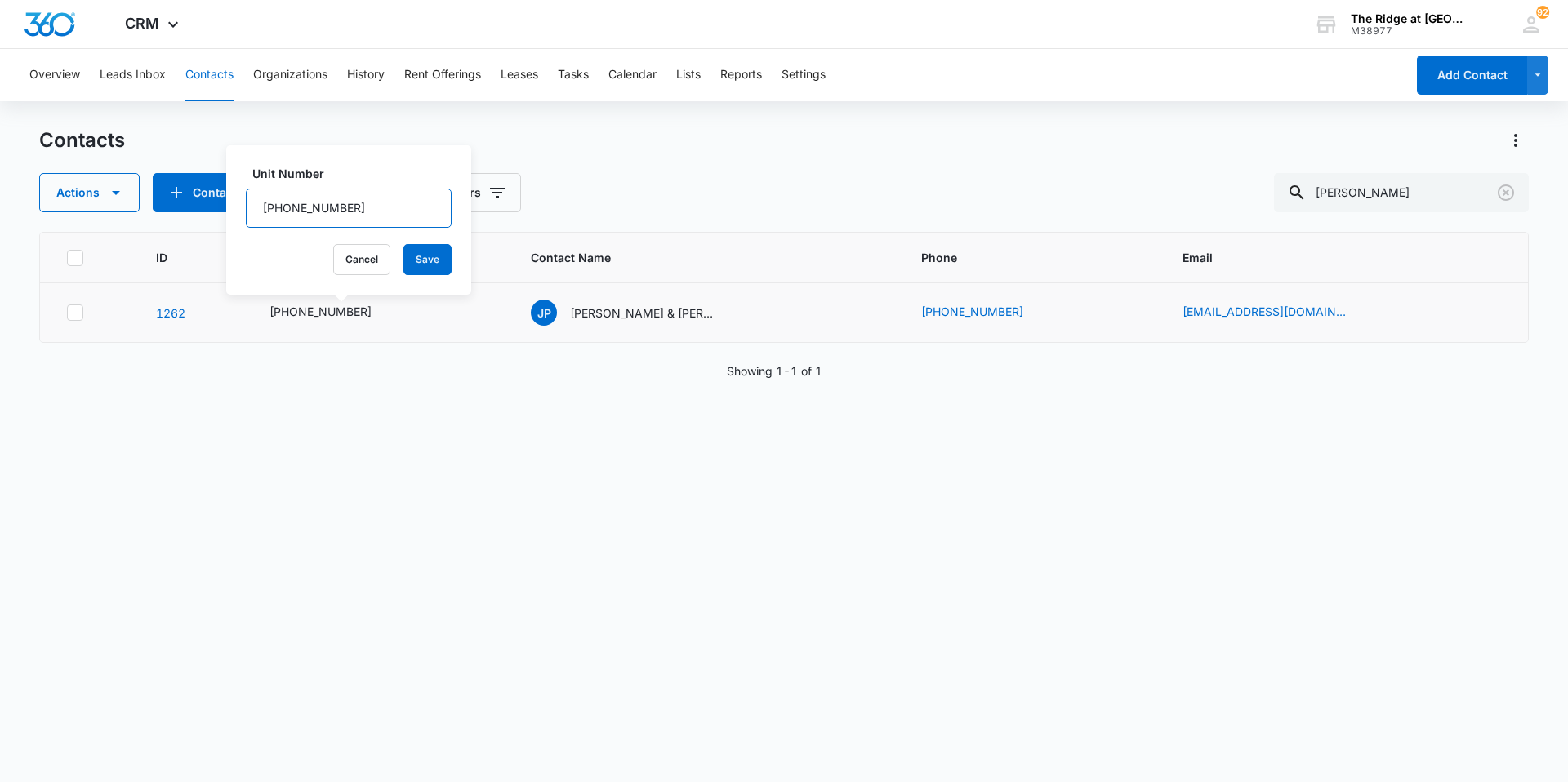
click at [301, 206] on input "[PHONE_NUMBER]" at bounding box center [349, 208] width 206 height 39
click at [309, 208] on input "[PHONE_NUMBER]" at bounding box center [349, 208] width 206 height 39
type input "541-38206"
click at [422, 258] on button "Save" at bounding box center [427, 260] width 49 height 31
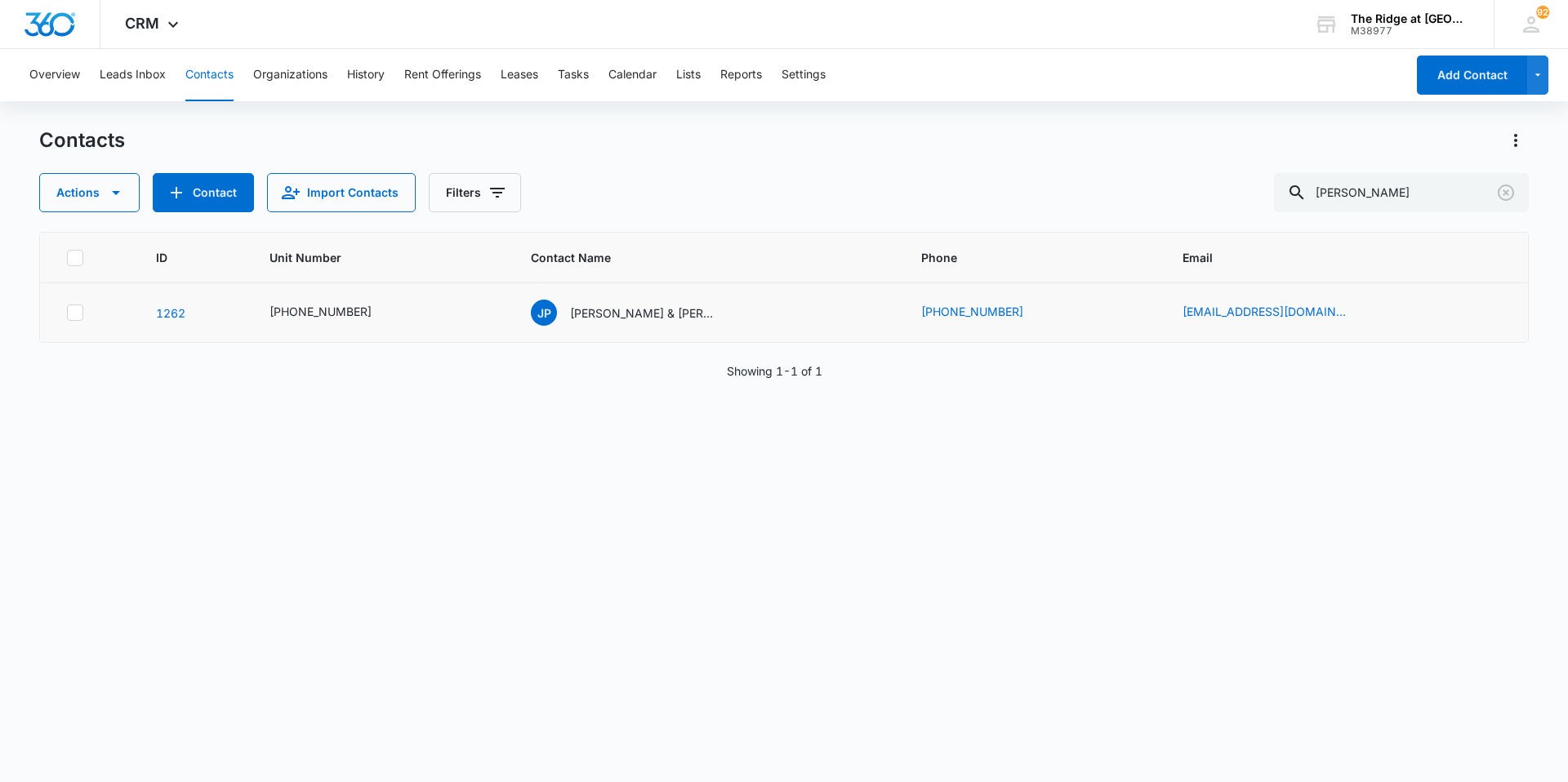
click at [793, 329] on td "JP [PERSON_NAME] & [PERSON_NAME]" at bounding box center [707, 313] width 391 height 60
click at [656, 311] on p "[PERSON_NAME] & [PERSON_NAME]" at bounding box center [644, 313] width 147 height 17
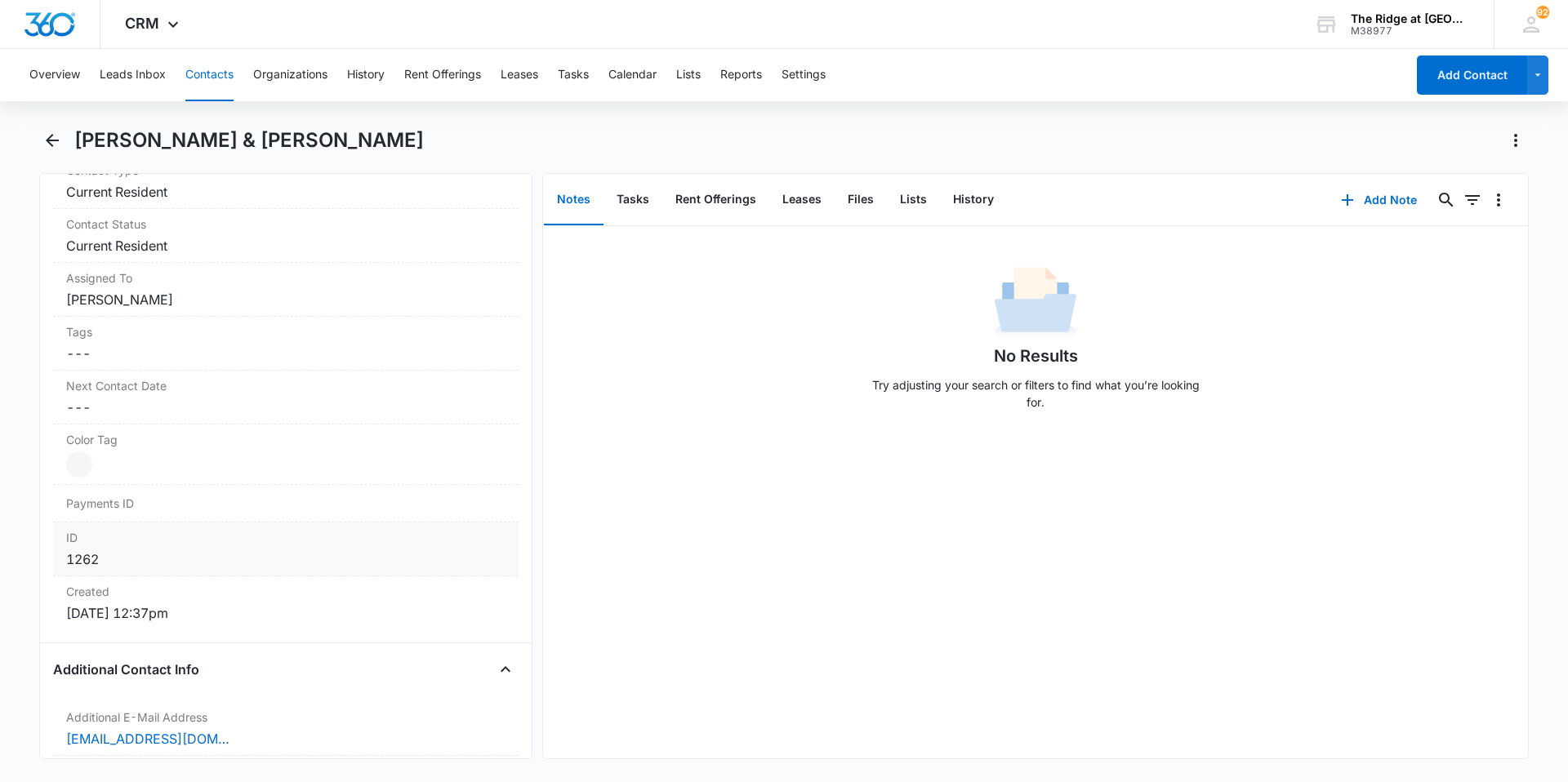
scroll to position [898, 0]
